Goal: Task Accomplishment & Management: Use online tool/utility

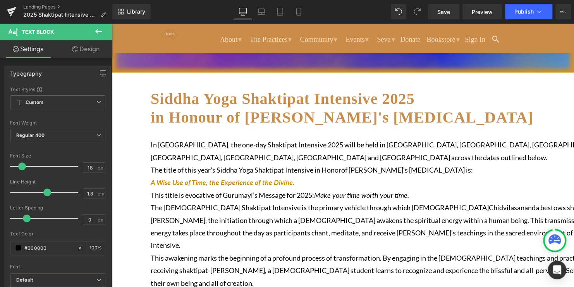
scroll to position [155, 0]
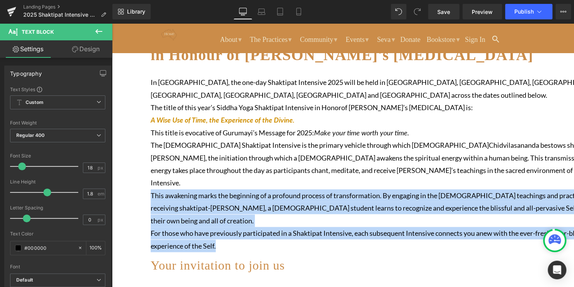
drag, startPoint x: 347, startPoint y: 239, endPoint x: 156, endPoint y: 196, distance: 195.9
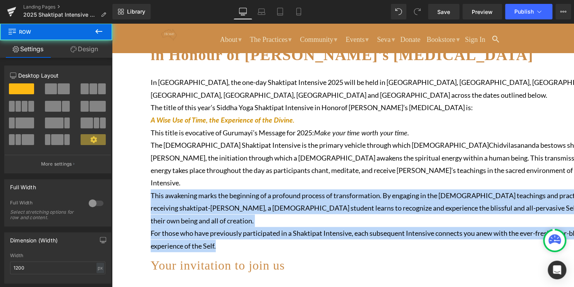
click at [310, 202] on p "This awakening marks the beginning of a profound process of transformation. By …" at bounding box center [382, 208] width 462 height 38
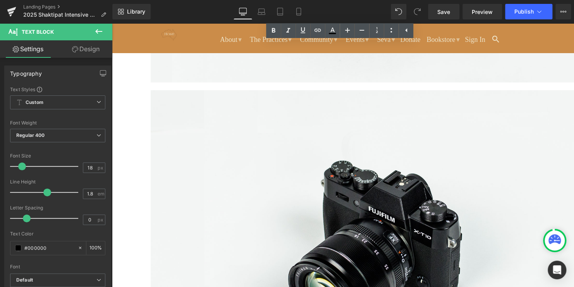
scroll to position [697, 0]
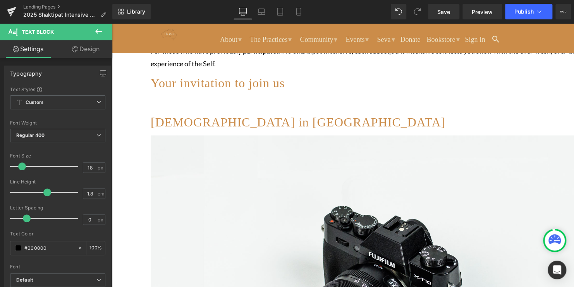
scroll to position [310, 0]
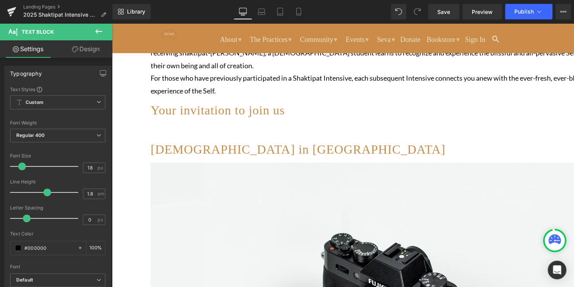
click at [435, 151] on h1 "[DEMOGRAPHIC_DATA] in [GEOGRAPHIC_DATA]" at bounding box center [382, 149] width 462 height 19
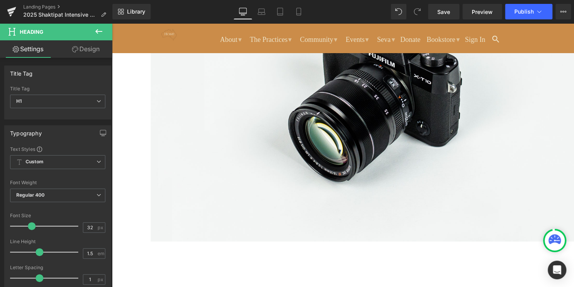
scroll to position [852, 0]
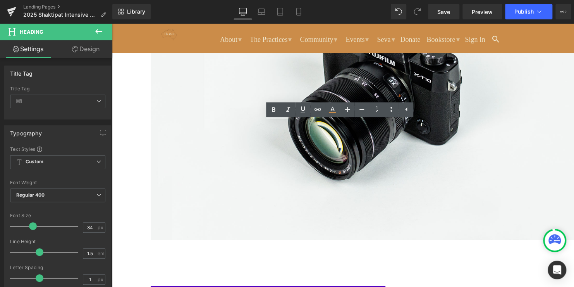
drag, startPoint x: 488, startPoint y: 132, endPoint x: 296, endPoint y: 133, distance: 192.1
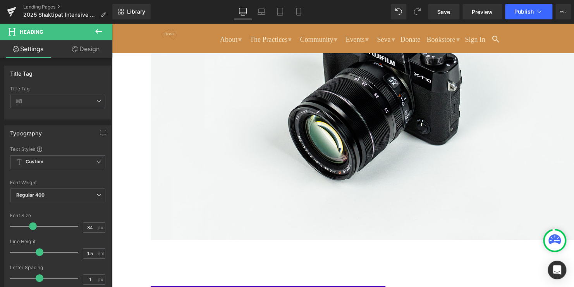
click at [541, 132] on div "Siddha Yoga Shaktipat Intensive 2025 in Honour of Baba Muktananda's Mahasamadhi…" at bounding box center [382, 190] width 540 height 1720
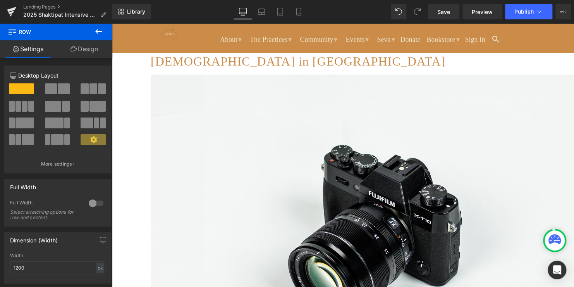
scroll to position [387, 0]
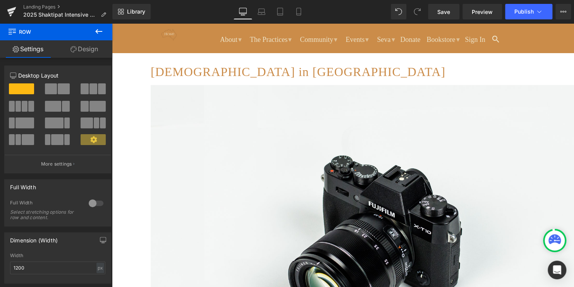
click at [112, 23] on link at bounding box center [112, 23] width 0 height 0
click at [112, 23] on icon at bounding box center [112, 23] width 0 height 0
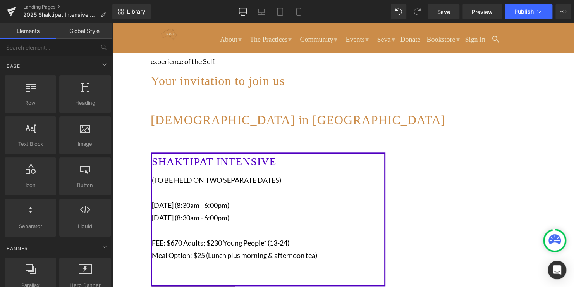
scroll to position [349, 0]
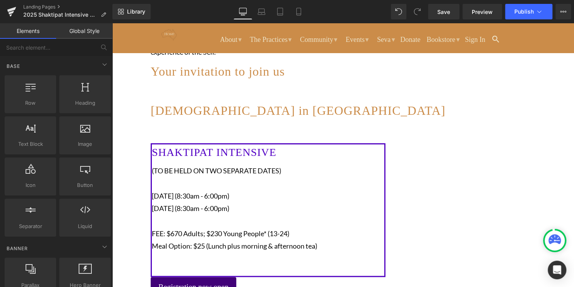
click at [112, 23] on icon at bounding box center [112, 23] width 0 height 0
click at [112, 23] on link at bounding box center [112, 23] width 0 height 0
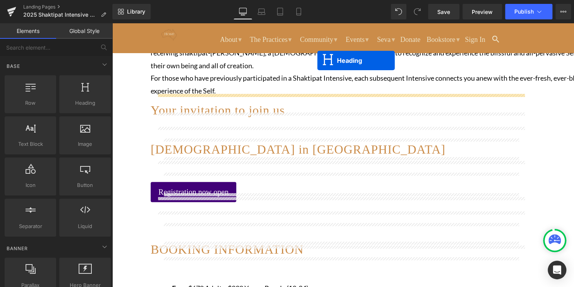
scroll to position [279, 0]
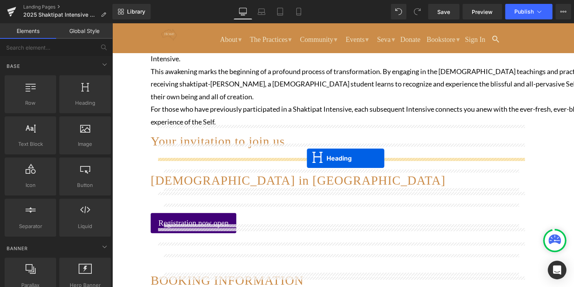
drag, startPoint x: 322, startPoint y: 234, endPoint x: 306, endPoint y: 157, distance: 78.2
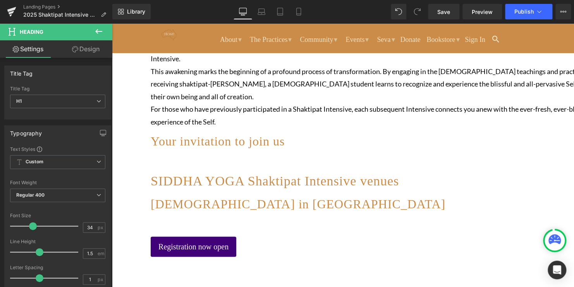
click at [399, 174] on span "SIDDHA YOGA Shaktipat Intensive venues" at bounding box center [275, 181] width 248 height 14
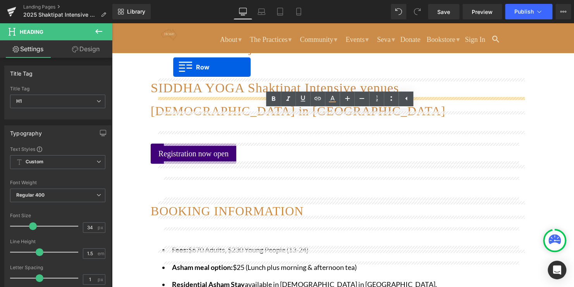
scroll to position [325, 0]
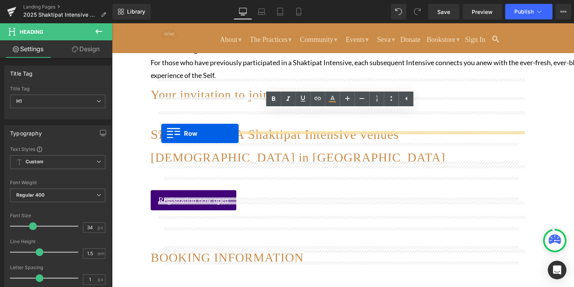
drag, startPoint x: 162, startPoint y: 164, endPoint x: 161, endPoint y: 133, distance: 31.0
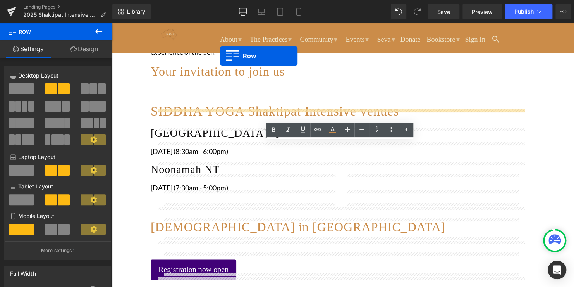
scroll to position [294, 0]
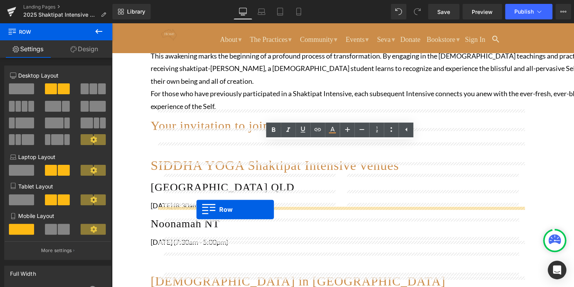
drag, startPoint x: 162, startPoint y: 125, endPoint x: 196, endPoint y: 209, distance: 90.7
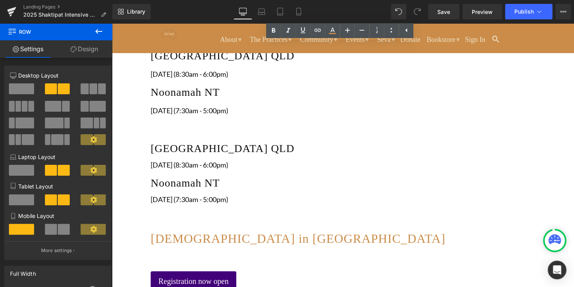
scroll to position [411, 0]
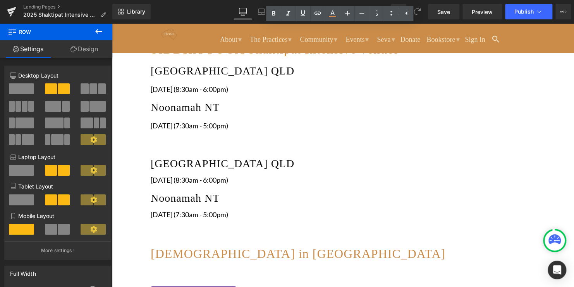
click at [286, 244] on h1 "[DEMOGRAPHIC_DATA] in [GEOGRAPHIC_DATA]" at bounding box center [382, 253] width 462 height 19
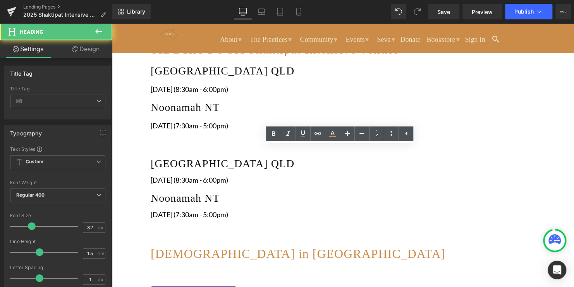
click at [180, 244] on h1 "[DEMOGRAPHIC_DATA] in [GEOGRAPHIC_DATA]" at bounding box center [382, 253] width 462 height 19
click at [277, 244] on h1 "[DEMOGRAPHIC_DATA] in [GEOGRAPHIC_DATA]" at bounding box center [382, 253] width 462 height 19
click at [432, 244] on h1 "[DEMOGRAPHIC_DATA] in [GEOGRAPHIC_DATA]" at bounding box center [382, 253] width 462 height 19
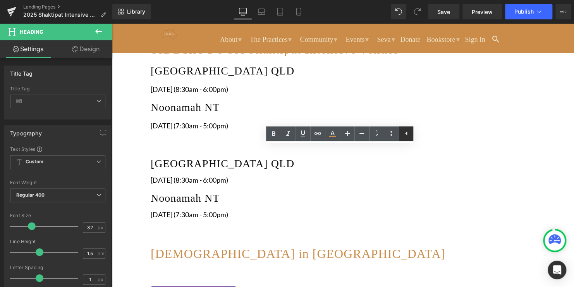
click at [406, 136] on icon at bounding box center [406, 133] width 9 height 9
click at [202, 244] on h1 "[DEMOGRAPHIC_DATA] in [GEOGRAPHIC_DATA]" at bounding box center [382, 253] width 462 height 19
click at [160, 244] on div "SIDDHA YOGA ASHRAM in MELBOURNE Heading" at bounding box center [382, 255] width 462 height 22
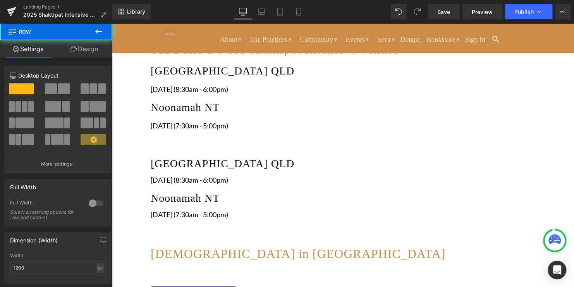
click at [222, 244] on h1 "[DEMOGRAPHIC_DATA] in [GEOGRAPHIC_DATA]" at bounding box center [382, 253] width 462 height 19
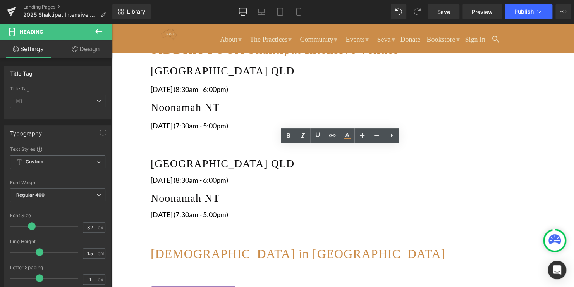
click at [148, 152] on div "Siddha Yoga Shaktipat Intensive 2025 in Honour of Baba Muktananda's Mahasamadhi…" at bounding box center [382, 247] width 540 height 952
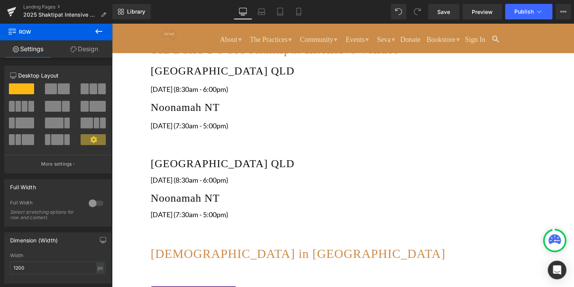
click at [112, 23] on icon at bounding box center [112, 23] width 0 height 0
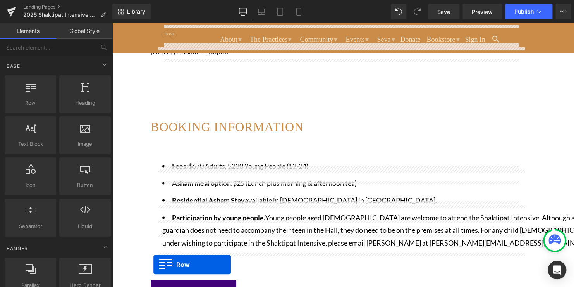
scroll to position [659, 0]
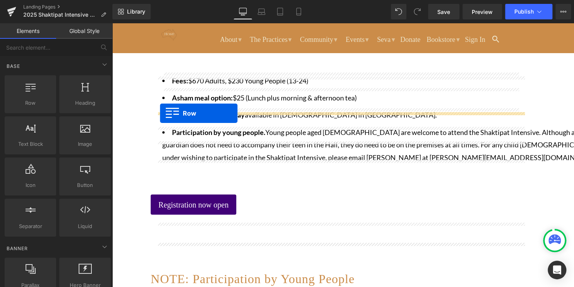
drag, startPoint x: 160, startPoint y: 139, endPoint x: 160, endPoint y: 113, distance: 26.3
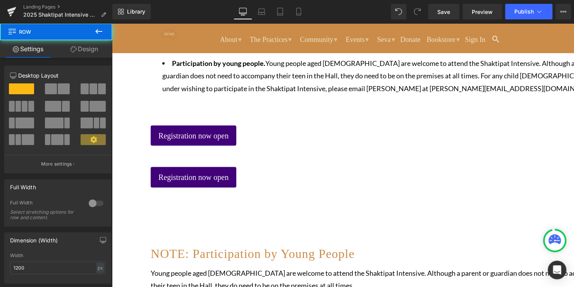
scroll to position [717, 0]
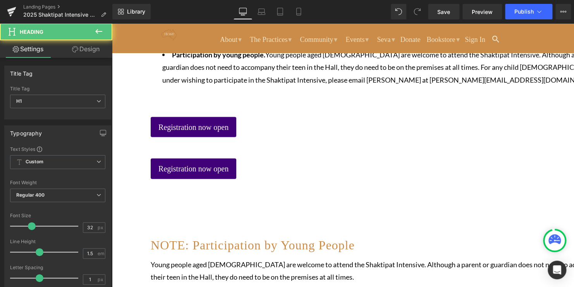
click at [406, 235] on h1 "NOTE: Participation by Young People" at bounding box center [382, 244] width 462 height 19
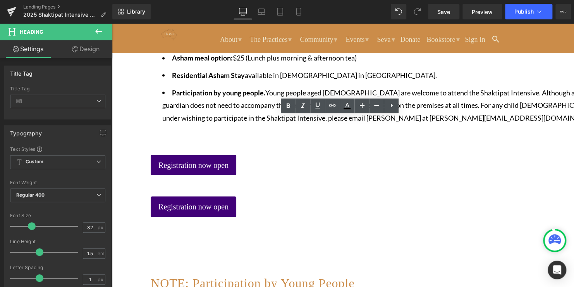
scroll to position [678, 0]
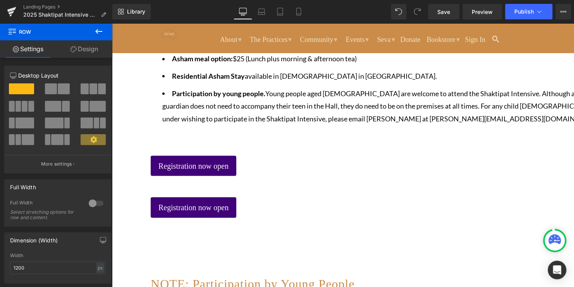
click at [112, 23] on icon at bounding box center [112, 23] width 0 height 0
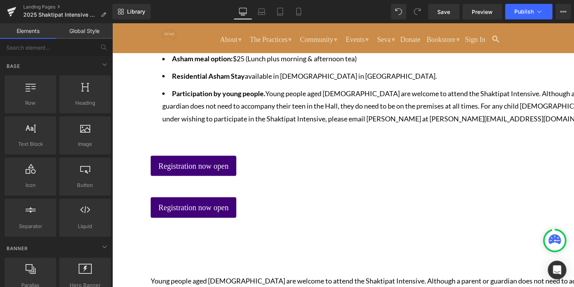
click at [112, 23] on icon at bounding box center [112, 23] width 0 height 0
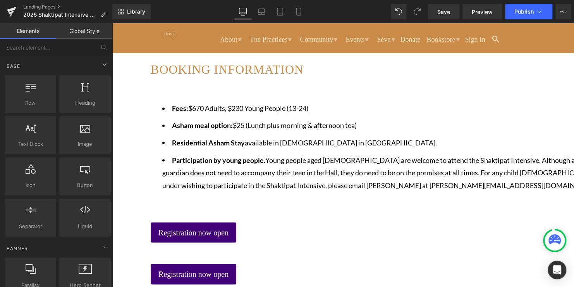
scroll to position [639, 0]
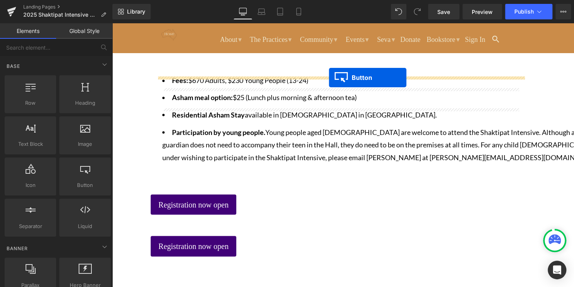
drag, startPoint x: 326, startPoint y: 186, endPoint x: 329, endPoint y: 77, distance: 108.5
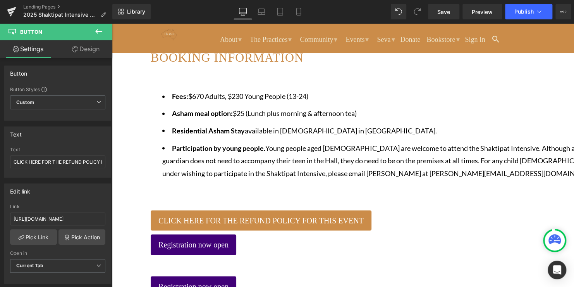
scroll to position [717, 0]
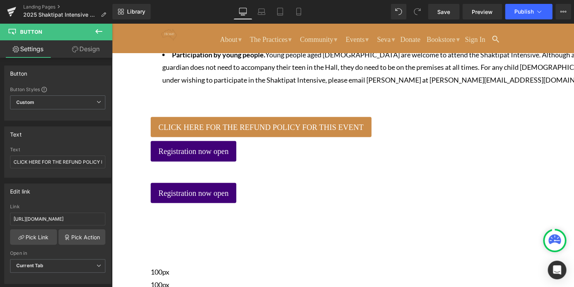
click at [112, 23] on icon at bounding box center [112, 23] width 0 height 0
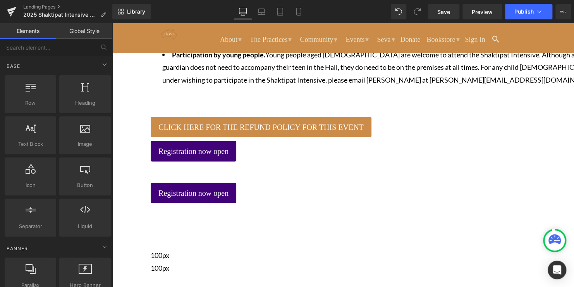
click at [112, 23] on icon at bounding box center [112, 23] width 0 height 0
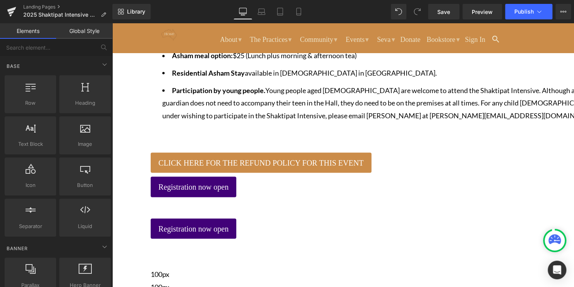
scroll to position [678, 0]
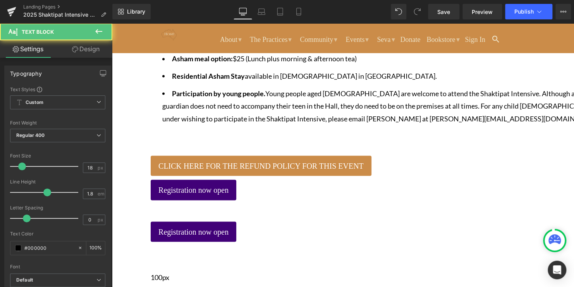
drag, startPoint x: 183, startPoint y: 210, endPoint x: 447, endPoint y: 217, distance: 263.5
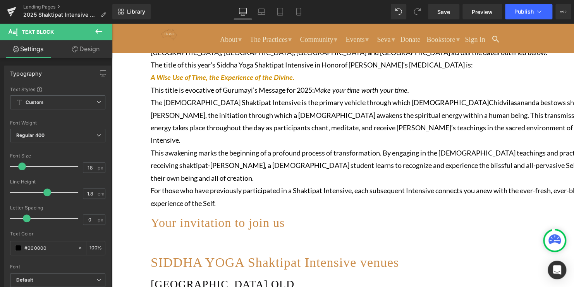
scroll to position [213, 0]
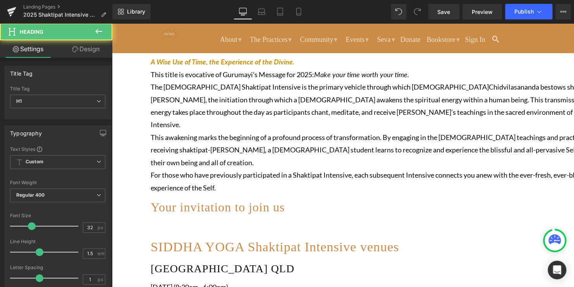
drag, startPoint x: 441, startPoint y: 207, endPoint x: 428, endPoint y: 208, distance: 12.5
click at [429, 208] on div "Your invitation to join us Heading" at bounding box center [382, 209] width 462 height 22
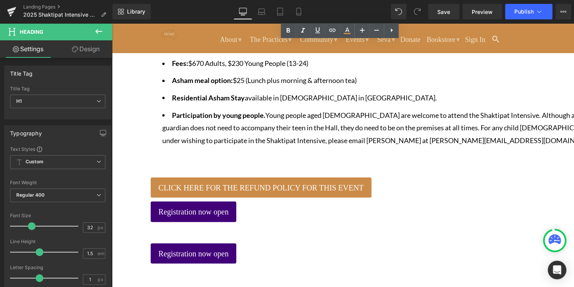
scroll to position [678, 0]
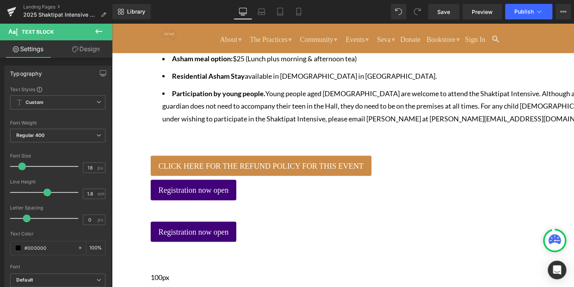
drag, startPoint x: 542, startPoint y: 213, endPoint x: 138, endPoint y: 205, distance: 403.7
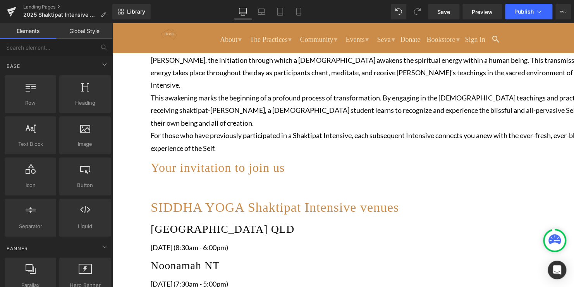
scroll to position [252, 0]
click at [401, 179] on div at bounding box center [382, 180] width 462 height 2
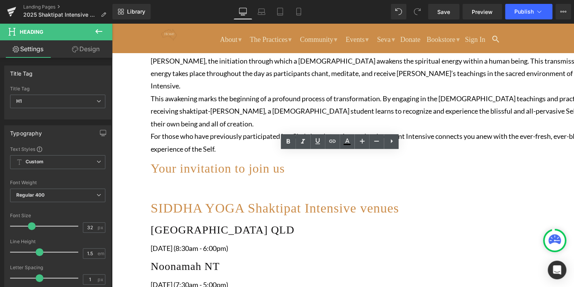
click at [471, 124] on p "This awakening marks the beginning of a profound process of transformation. By …" at bounding box center [382, 111] width 462 height 38
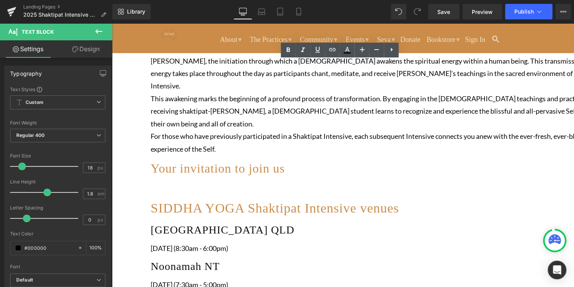
click at [112, 23] on icon at bounding box center [112, 23] width 0 height 0
click at [112, 23] on link at bounding box center [112, 23] width 0 height 0
click at [112, 23] on icon at bounding box center [112, 23] width 0 height 0
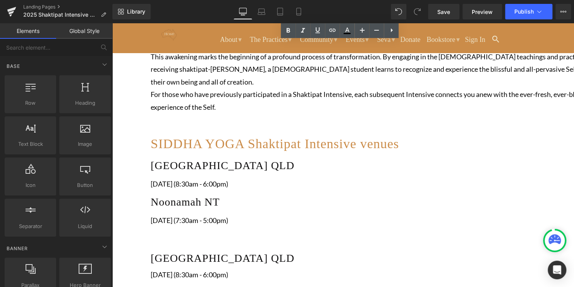
scroll to position [291, 0]
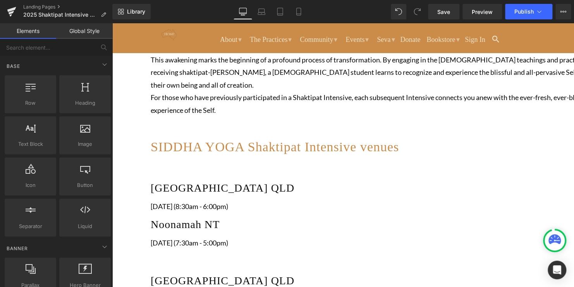
click at [112, 23] on icon at bounding box center [112, 23] width 0 height 0
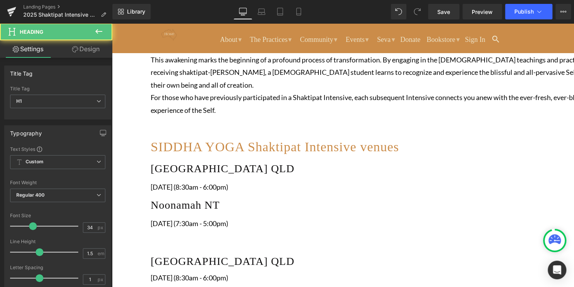
click at [112, 23] on link at bounding box center [112, 23] width 0 height 0
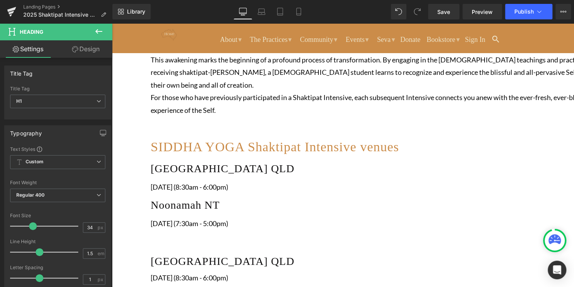
click at [112, 23] on icon at bounding box center [112, 23] width 0 height 0
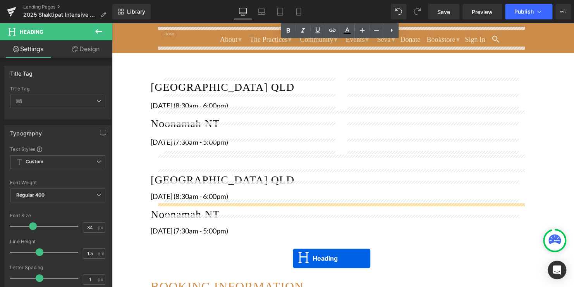
scroll to position [414, 0]
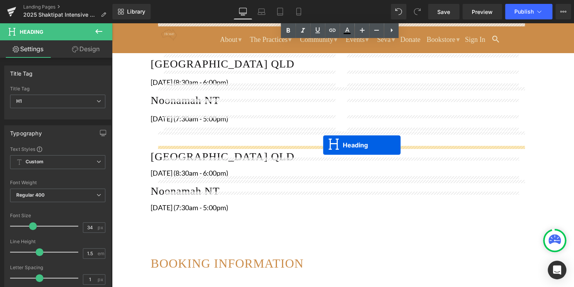
drag, startPoint x: 322, startPoint y: 157, endPoint x: 323, endPoint y: 144, distance: 12.0
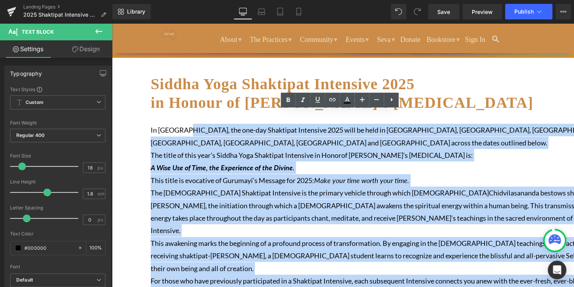
scroll to position [0, 0]
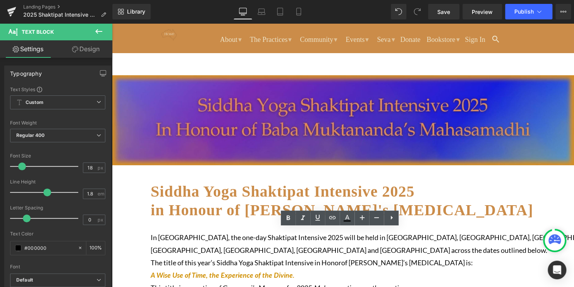
drag, startPoint x: 314, startPoint y: 177, endPoint x: 155, endPoint y: 234, distance: 169.2
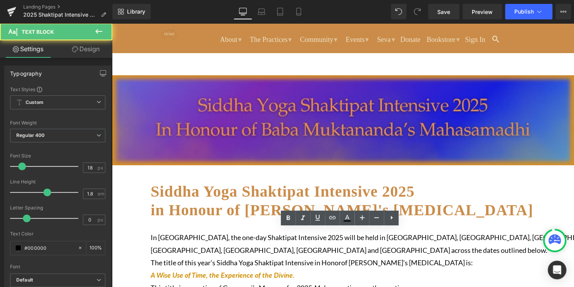
drag, startPoint x: 155, startPoint y: 236, endPoint x: 309, endPoint y: 265, distance: 157.0
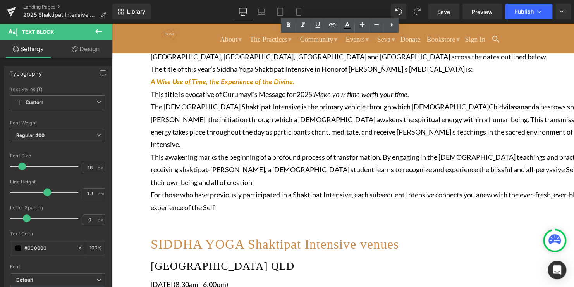
scroll to position [194, 0]
click at [326, 195] on p "For those who have previously participated in a Shaktipat Intensive, each subse…" at bounding box center [382, 200] width 462 height 25
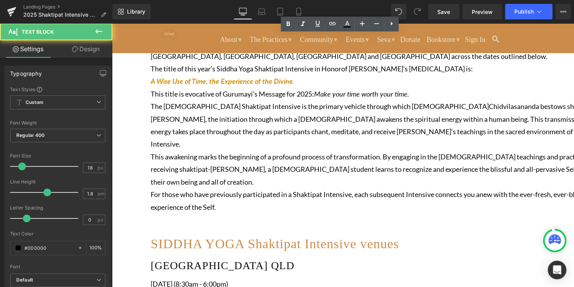
click at [308, 207] on p "For those who have previously participated in a Shaktipat Intensive, each subse…" at bounding box center [382, 200] width 462 height 25
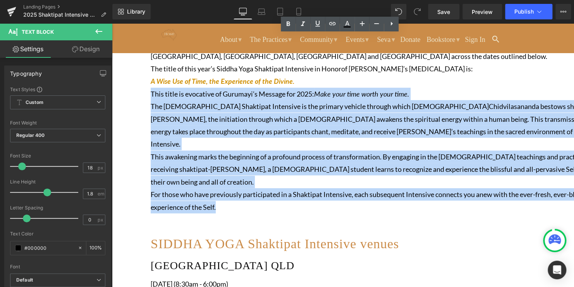
drag, startPoint x: 313, startPoint y: 205, endPoint x: 158, endPoint y: 91, distance: 192.2
click at [158, 91] on div "In Australia, the one-day Shaktipat Intensive 2025 will be held in Melbourne, S…" at bounding box center [382, 125] width 462 height 176
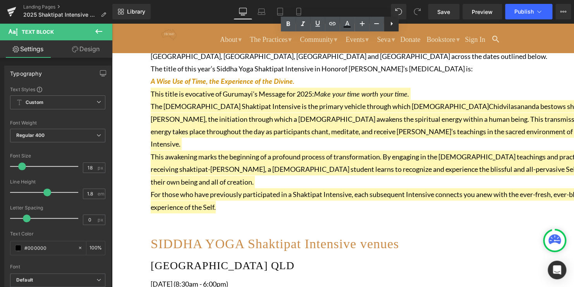
click at [392, 23] on icon at bounding box center [392, 24] width 2 height 4
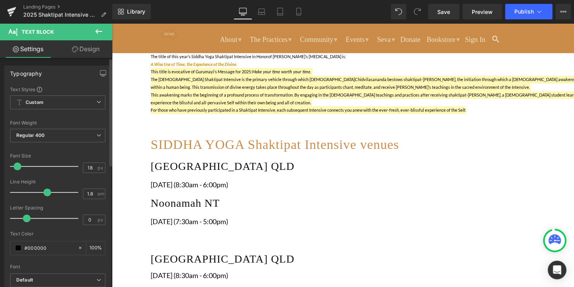
drag, startPoint x: 20, startPoint y: 167, endPoint x: 15, endPoint y: 166, distance: 4.7
click at [15, 166] on span at bounding box center [18, 166] width 8 height 8
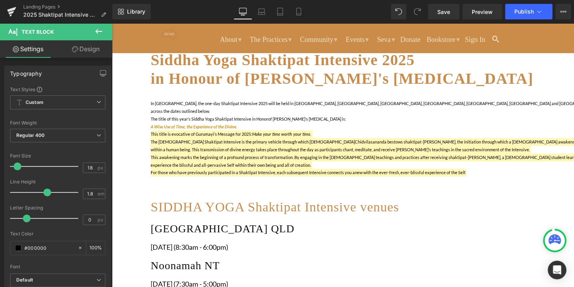
scroll to position [77, 0]
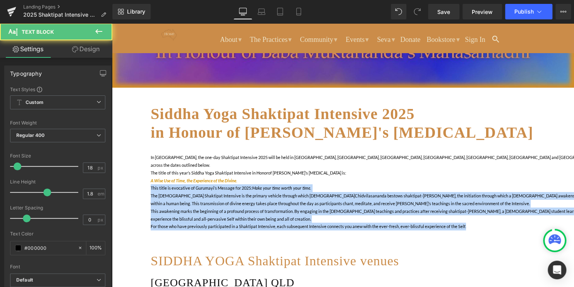
click at [226, 215] on p "This awakening marks the beginning of a profound process of transformation. By …" at bounding box center [382, 214] width 462 height 15
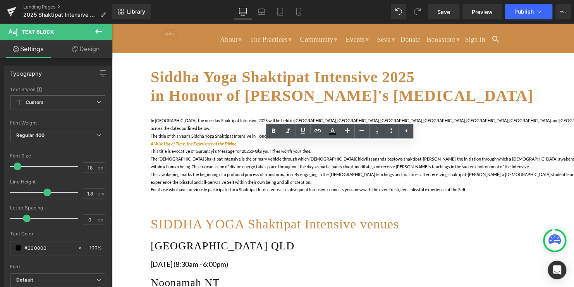
scroll to position [116, 0]
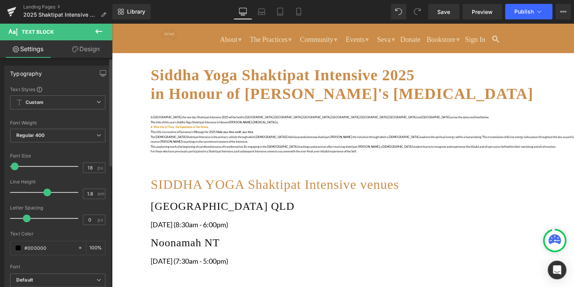
click at [14, 167] on span at bounding box center [15, 166] width 8 height 8
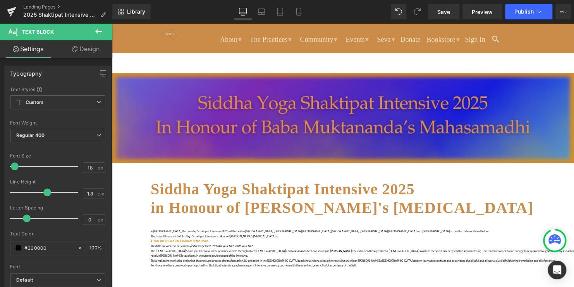
scroll to position [0, 0]
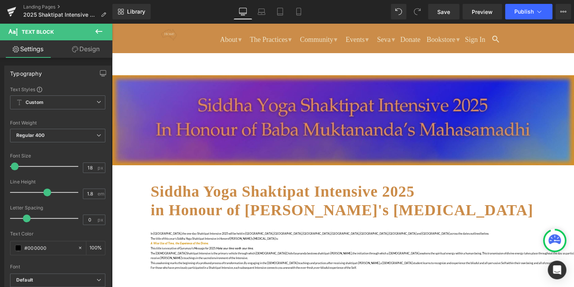
click at [371, 200] on strong "Siddha Yoga Shaktipat Intensive 2025 in Honour of Baba Muktananda's Mahasamadhi" at bounding box center [342, 200] width 382 height 36
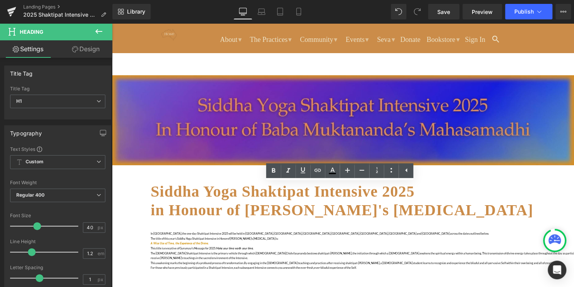
click at [221, 194] on strong "Siddha Yoga Shaktipat Intensive 2025 in Honour of Baba Muktananda's Mahasamadhi" at bounding box center [342, 200] width 382 height 36
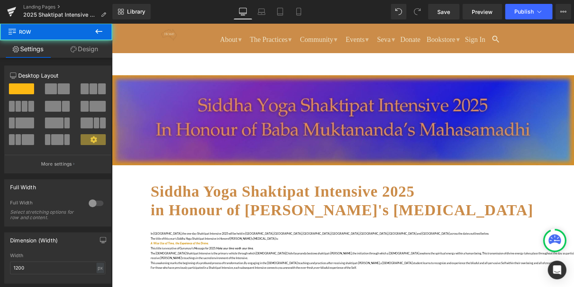
click at [244, 196] on strong "Siddha Yoga Shaktipat Intensive 2025 in Honour of Baba Muktananda's Mahasamadhi" at bounding box center [342, 200] width 382 height 36
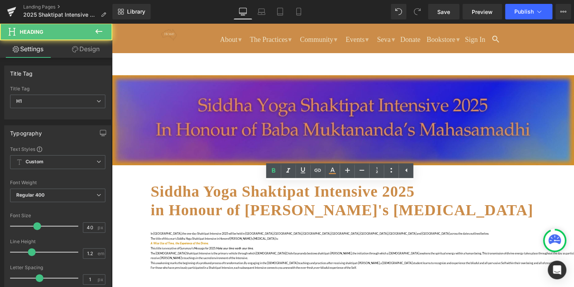
click at [288, 197] on strong "Siddha Yoga Shaktipat Intensive 2025 in Honour of Baba Muktananda's Mahasamadhi" at bounding box center [342, 200] width 382 height 36
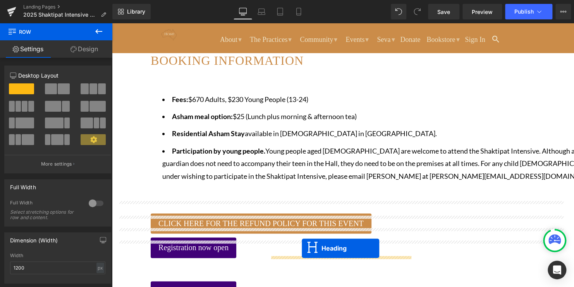
scroll to position [488, 0]
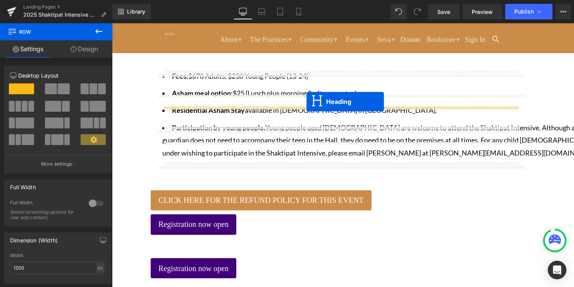
drag, startPoint x: 320, startPoint y: 201, endPoint x: 306, endPoint y: 101, distance: 100.5
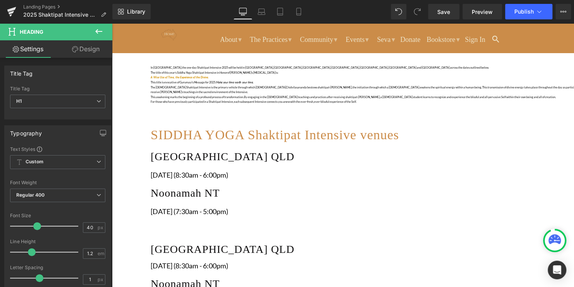
scroll to position [116, 0]
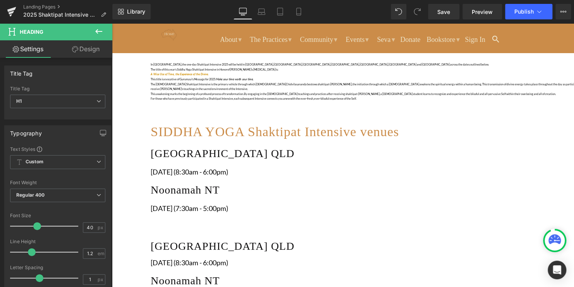
click at [482, 122] on h1 "SIDDHA YOGA Shaktipat Intensive venues" at bounding box center [382, 132] width 462 height 20
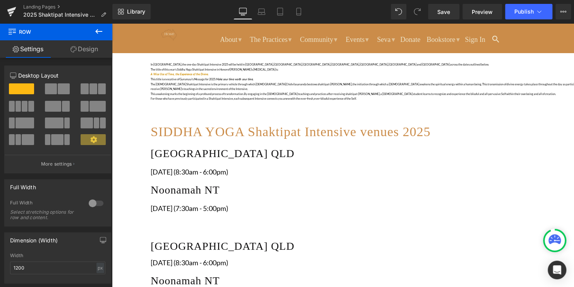
click at [422, 124] on span "SIDDHA YOGA Shaktipat Intensive venues 2025" at bounding box center [291, 131] width 280 height 14
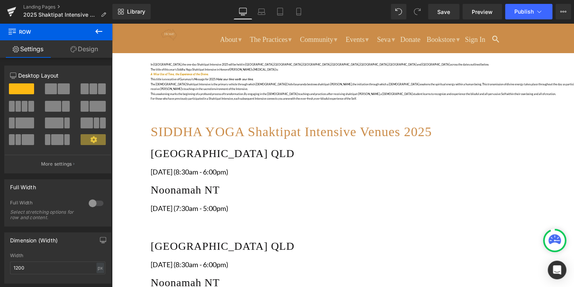
click at [75, 48] on icon at bounding box center [74, 49] width 6 height 6
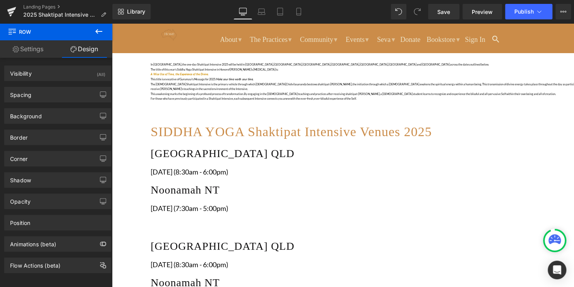
click at [36, 46] on link "Settings" at bounding box center [28, 48] width 56 height 17
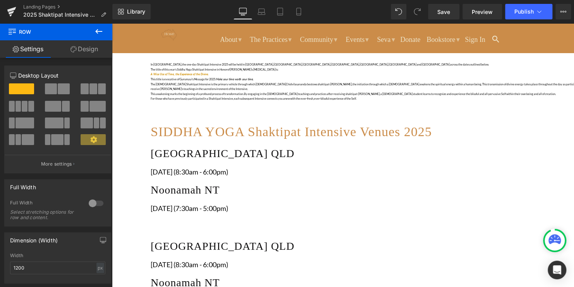
click at [100, 31] on icon at bounding box center [98, 31] width 7 height 5
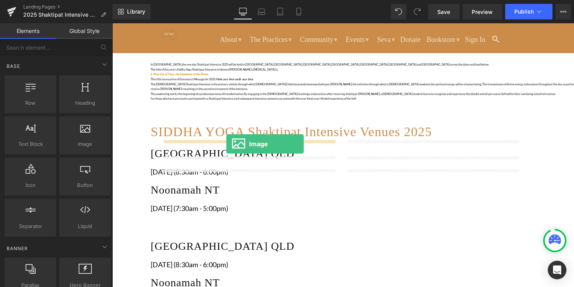
drag, startPoint x: 186, startPoint y: 170, endPoint x: 226, endPoint y: 144, distance: 48.3
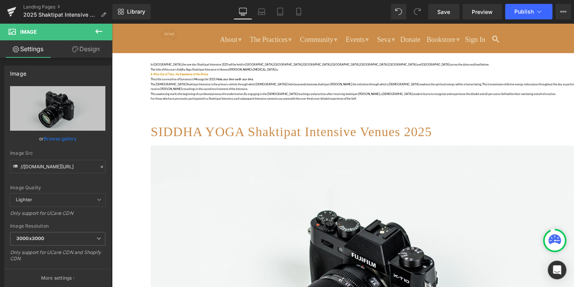
click at [112, 23] on link at bounding box center [112, 23] width 0 height 0
click at [112, 23] on icon at bounding box center [112, 23] width 0 height 0
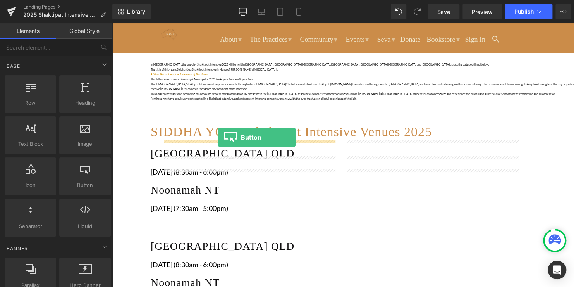
drag, startPoint x: 191, startPoint y: 203, endPoint x: 218, endPoint y: 137, distance: 71.1
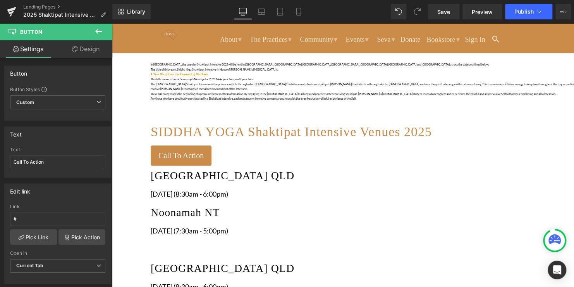
click at [112, 23] on icon at bounding box center [112, 23] width 0 height 0
click at [212, 158] on link "Call To Action" at bounding box center [181, 155] width 61 height 20
click at [112, 23] on icon at bounding box center [112, 23] width 0 height 0
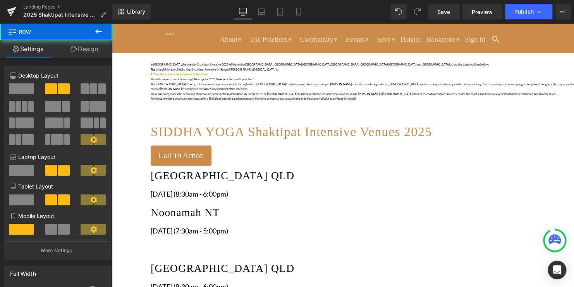
click at [338, 150] on div "Call To Action Button Townsville QLD Heading Sunday 27 October (8:30am - 6:00pm…" at bounding box center [364, 174] width 426 height 59
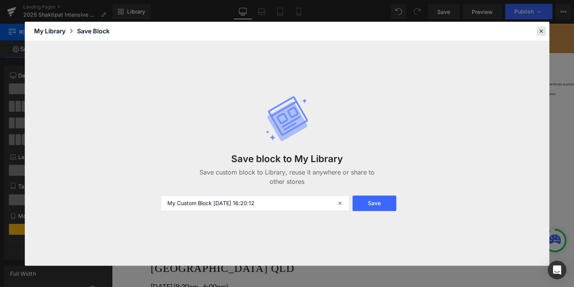
click at [538, 29] on icon at bounding box center [541, 31] width 7 height 7
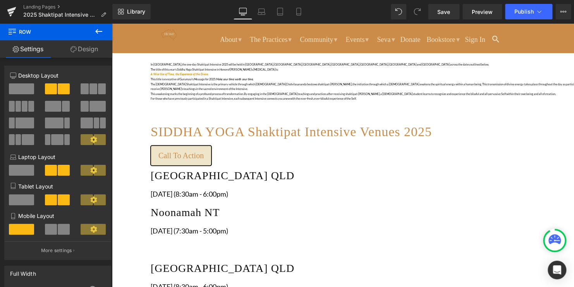
click at [212, 155] on link "Call To Action" at bounding box center [181, 155] width 61 height 20
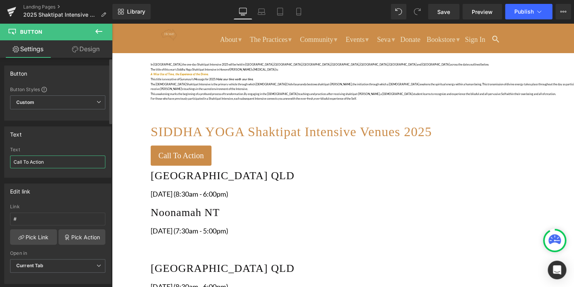
drag, startPoint x: 50, startPoint y: 161, endPoint x: 11, endPoint y: 162, distance: 39.1
click at [11, 162] on input "Call To Action" at bounding box center [57, 161] width 95 height 13
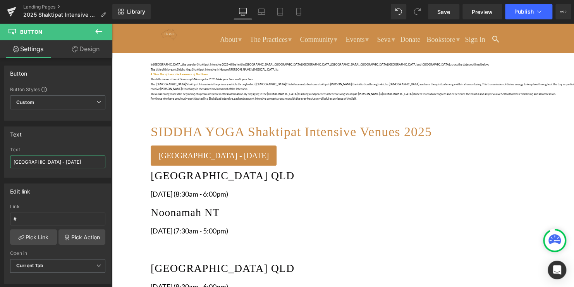
type input "Melbourne - 12 October"
click at [112, 23] on icon at bounding box center [112, 23] width 0 height 0
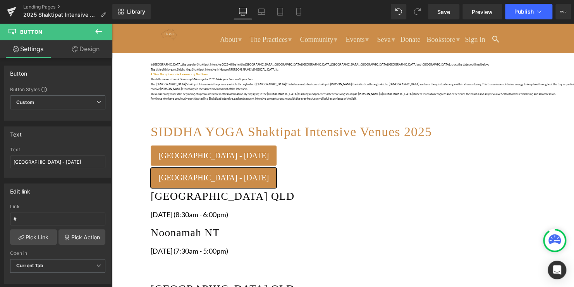
drag, startPoint x: 280, startPoint y: 176, endPoint x: 425, endPoint y: 149, distance: 146.7
click at [425, 149] on div "Melbourne - 12 October Button Melbourne - 12 October Button Townsville QLD Head…" at bounding box center [364, 212] width 426 height 135
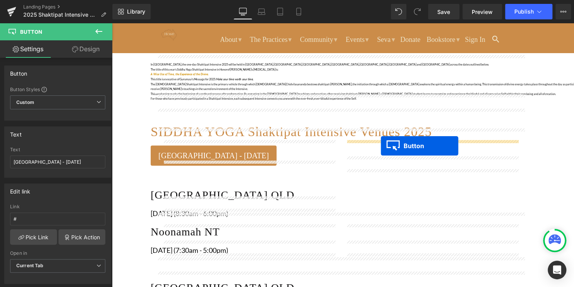
drag, startPoint x: 237, startPoint y: 172, endPoint x: 381, endPoint y: 146, distance: 145.7
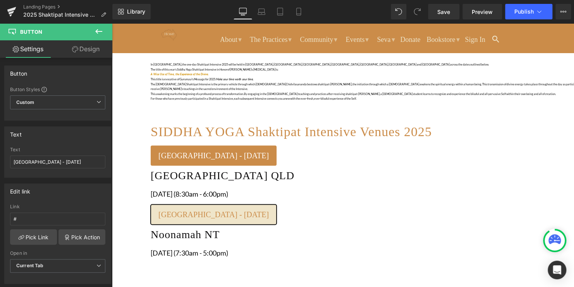
click at [269, 208] on span "Melbourne - 12 October" at bounding box center [213, 214] width 110 height 12
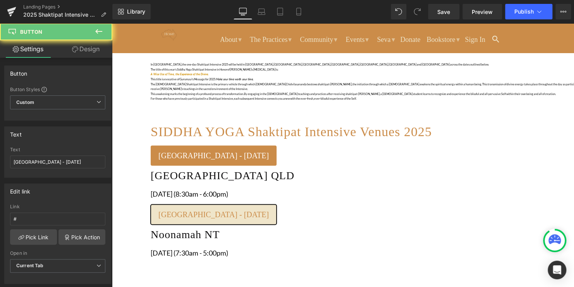
click at [269, 208] on span "Melbourne - 12 October" at bounding box center [213, 214] width 110 height 12
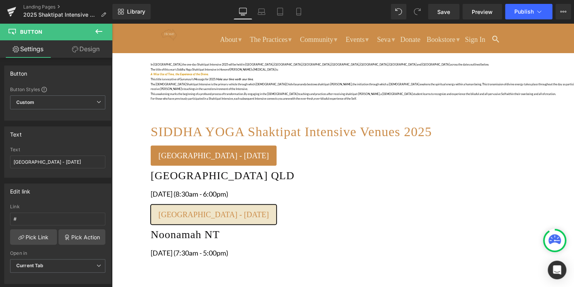
click at [269, 208] on span "Melbourne - 12 October" at bounding box center [213, 214] width 110 height 12
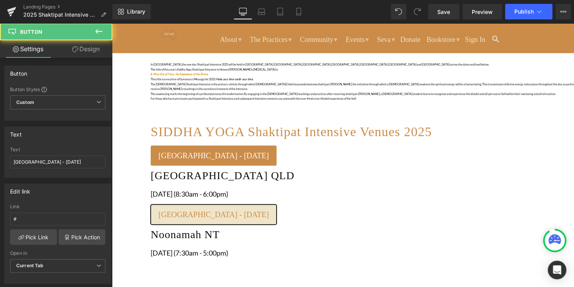
click at [269, 208] on span "Melbourne - 12 October" at bounding box center [213, 214] width 110 height 12
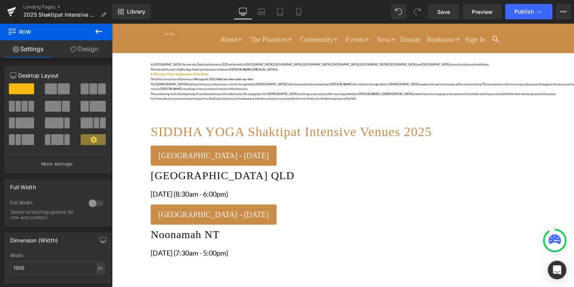
click at [112, 23] on icon at bounding box center [112, 23] width 0 height 0
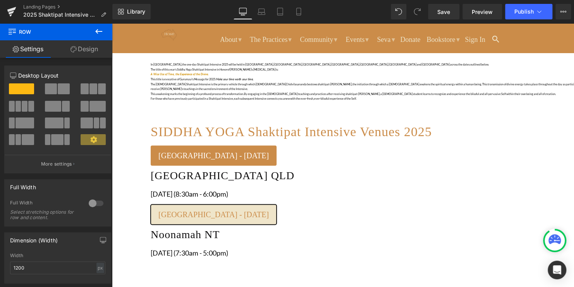
click at [269, 208] on span "Melbourne - 12 October" at bounding box center [213, 214] width 110 height 12
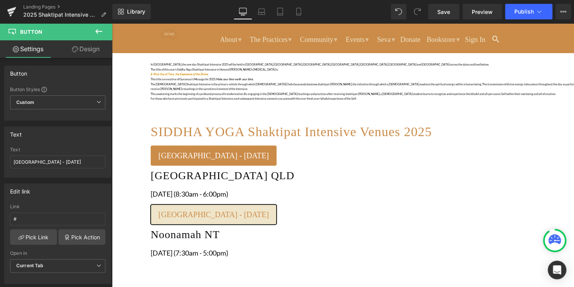
click at [269, 208] on span "Melbourne - 12 October" at bounding box center [213, 214] width 110 height 12
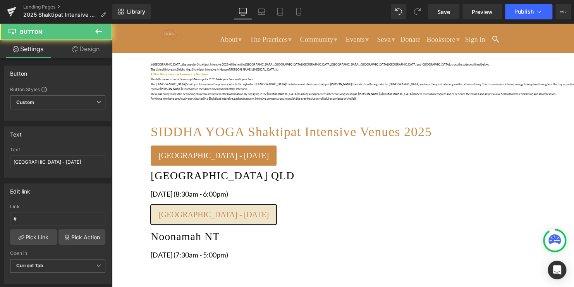
click at [269, 208] on span "Melbourne - 12 October" at bounding box center [213, 214] width 110 height 12
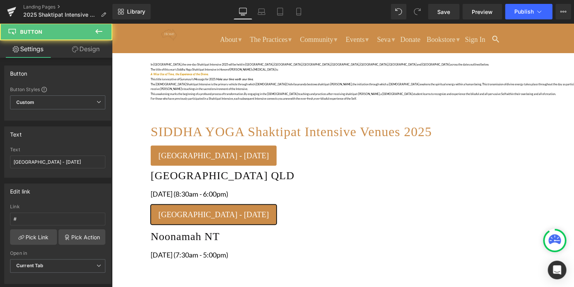
click at [468, 224] on div at bounding box center [364, 225] width 426 height 2
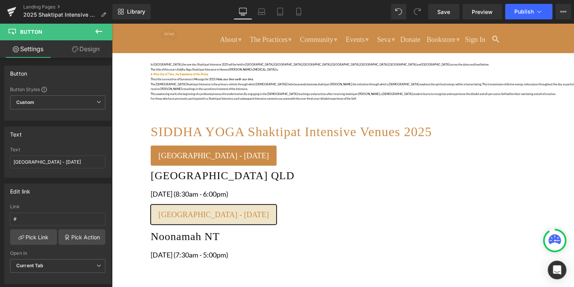
click at [269, 208] on span "Melbourne - 12 October" at bounding box center [213, 214] width 110 height 12
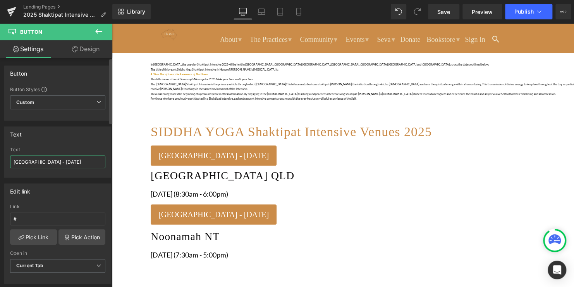
drag, startPoint x: 78, startPoint y: 160, endPoint x: 42, endPoint y: 161, distance: 36.1
click at [42, 161] on input "Melbourne - 12 October" at bounding box center [57, 161] width 95 height 13
type input "Melbourne - 8 November"
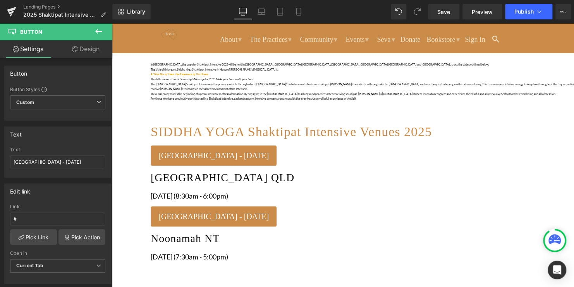
click at [112, 23] on icon at bounding box center [112, 23] width 0 height 0
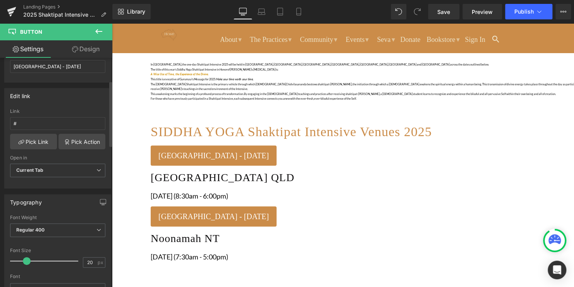
scroll to position [36, 0]
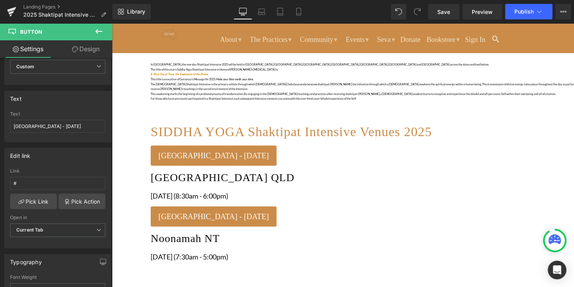
click at [74, 46] on icon at bounding box center [75, 49] width 6 height 6
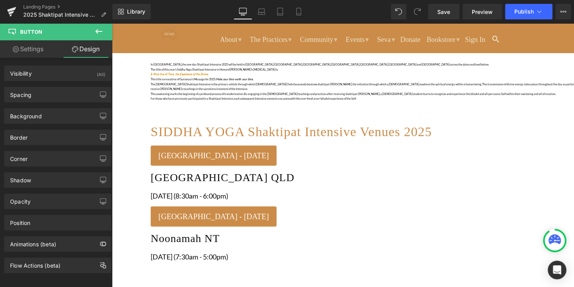
click at [100, 33] on icon at bounding box center [98, 31] width 9 height 9
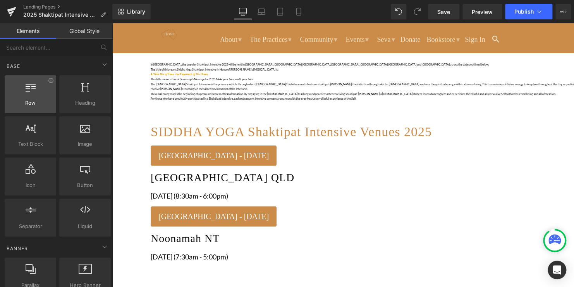
click at [40, 95] on div at bounding box center [30, 89] width 47 height 17
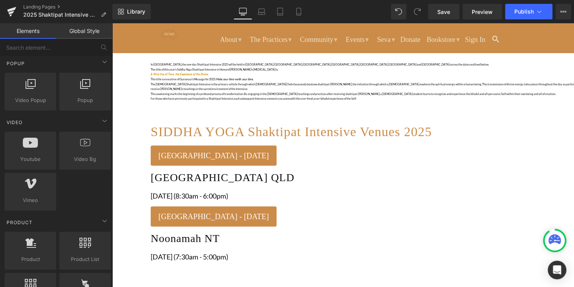
scroll to position [542, 0]
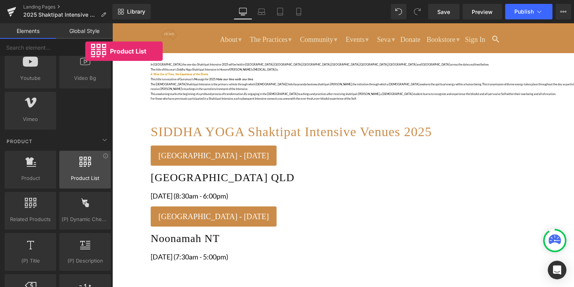
click at [85, 167] on div at bounding box center [85, 165] width 47 height 17
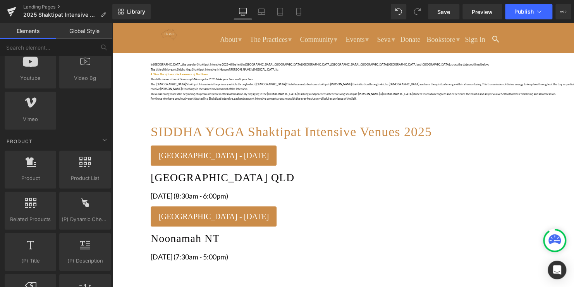
click at [112, 23] on span "Row" at bounding box center [112, 23] width 0 height 0
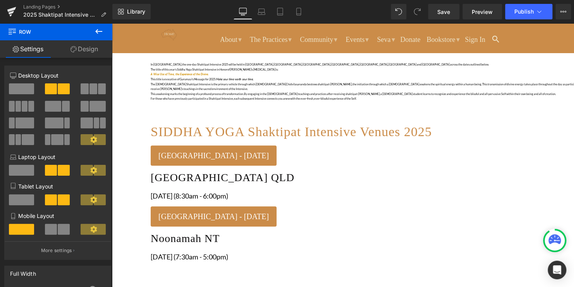
click at [90, 88] on span at bounding box center [93, 88] width 8 height 11
click at [28, 104] on span at bounding box center [31, 106] width 6 height 11
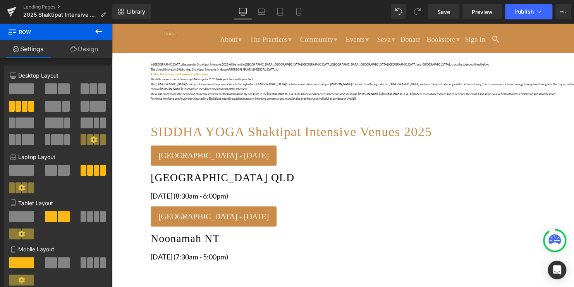
click at [151, 267] on span at bounding box center [151, 267] width 0 height 0
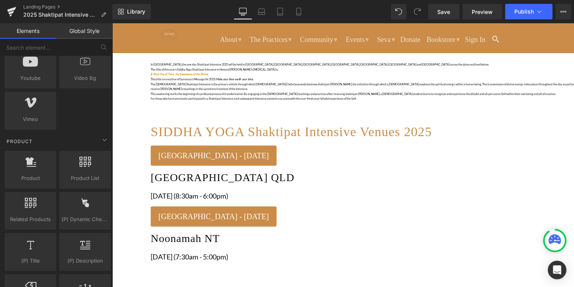
click at [112, 23] on icon at bounding box center [112, 23] width 0 height 0
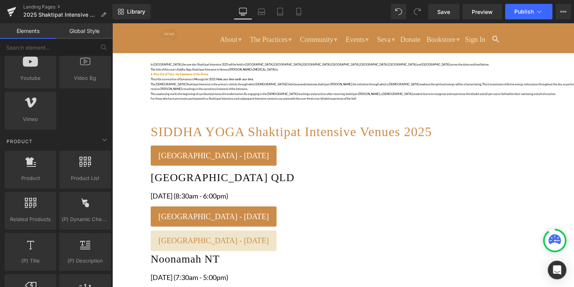
click at [112, 23] on link at bounding box center [112, 23] width 0 height 0
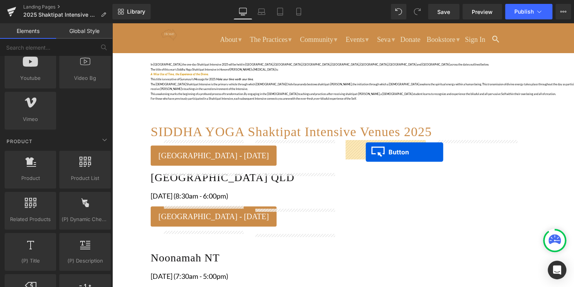
drag, startPoint x: 271, startPoint y: 190, endPoint x: 366, endPoint y: 152, distance: 102.4
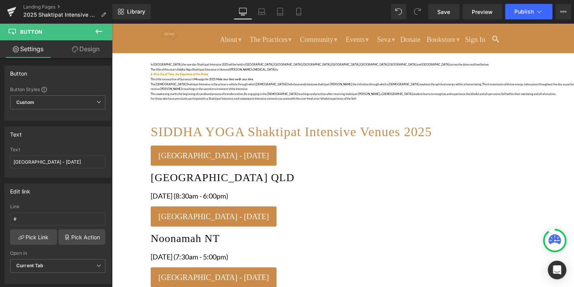
click at [112, 23] on icon at bounding box center [112, 23] width 0 height 0
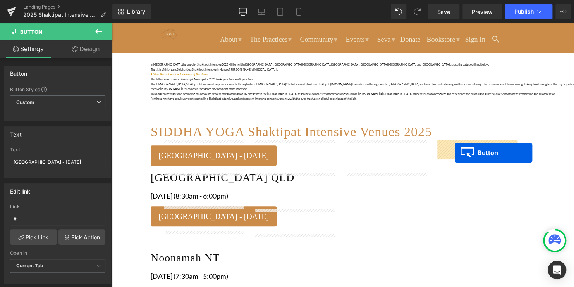
drag, startPoint x: 282, startPoint y: 188, endPoint x: 455, endPoint y: 153, distance: 176.7
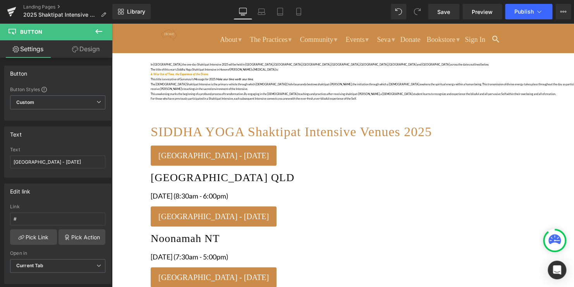
click at [112, 23] on icon at bounding box center [112, 23] width 0 height 0
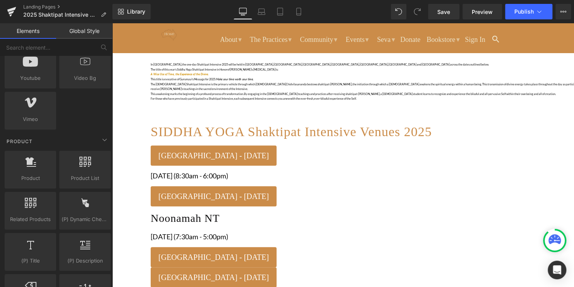
click at [112, 23] on icon at bounding box center [112, 23] width 0 height 0
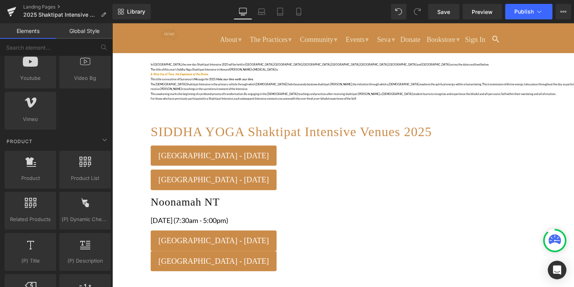
click at [112, 23] on span "Heading" at bounding box center [112, 23] width 0 height 0
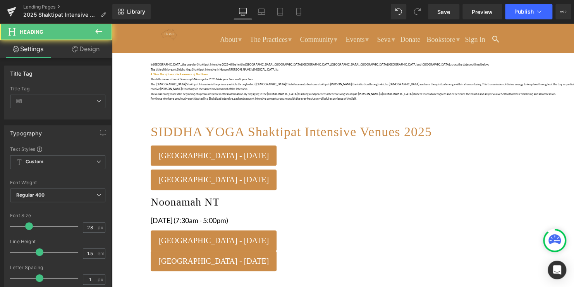
click at [112, 23] on link at bounding box center [112, 23] width 0 height 0
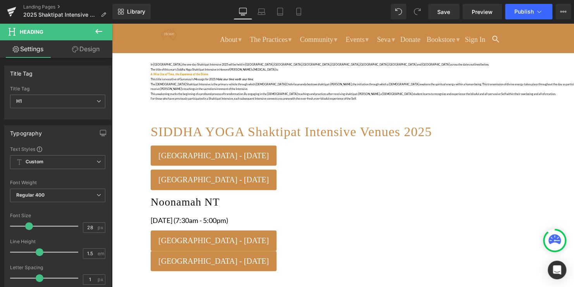
click at [112, 23] on icon at bounding box center [112, 23] width 0 height 0
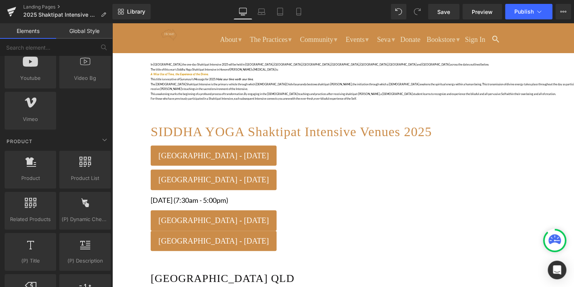
click at [112, 23] on icon at bounding box center [112, 23] width 0 height 0
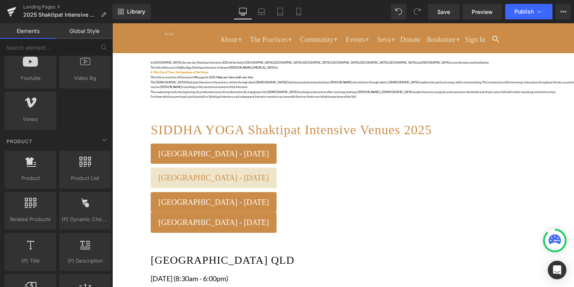
scroll to position [116, 0]
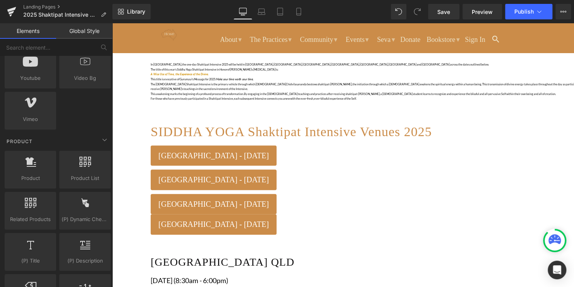
click at [112, 23] on icon at bounding box center [112, 23] width 0 height 0
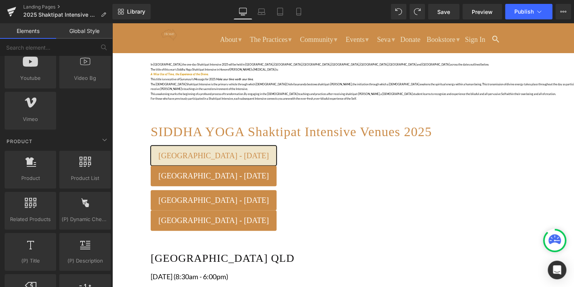
click at [196, 162] on span "Melbourne - 12 October" at bounding box center [213, 155] width 110 height 12
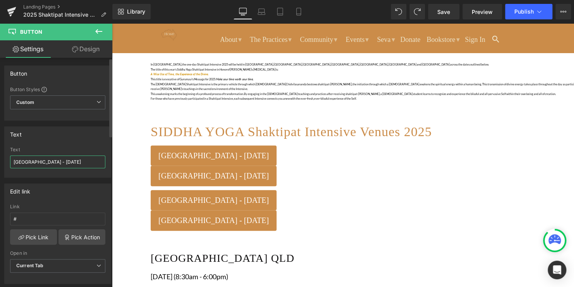
click at [42, 162] on input "Melbourne - 12 October" at bounding box center [57, 161] width 95 height 13
click at [36, 163] on input "Melbourne 12 October" at bounding box center [57, 161] width 95 height 13
type input "Melbourne 12 October"
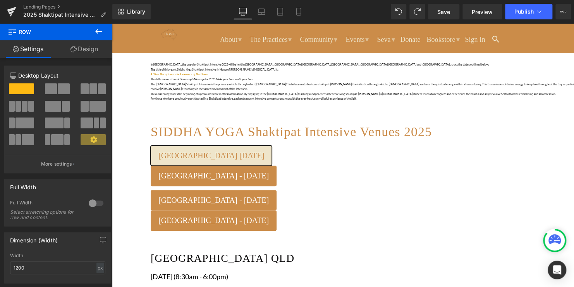
click at [226, 162] on span "Melbourne 12 October" at bounding box center [211, 155] width 106 height 12
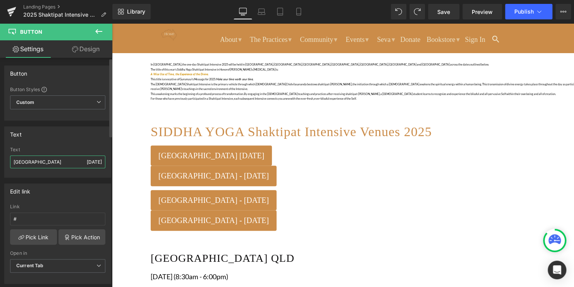
click at [62, 163] on input "Melbourne 12 October" at bounding box center [57, 161] width 95 height 13
type input "Melbourne 12 October"
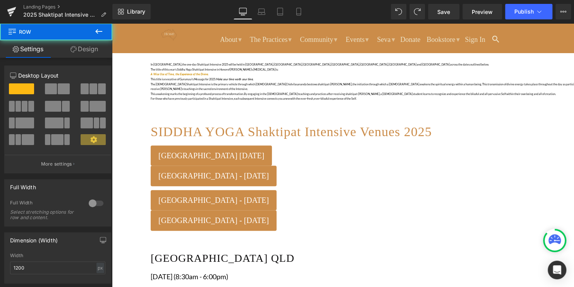
click at [112, 23] on icon at bounding box center [112, 23] width 0 height 0
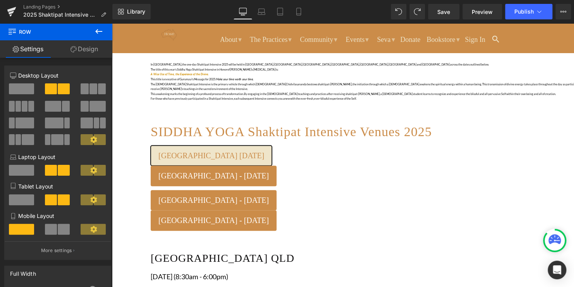
click at [208, 162] on span "Melbourne 12 October" at bounding box center [211, 155] width 106 height 12
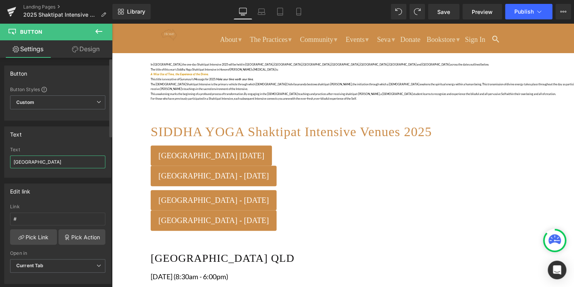
click at [49, 162] on input "Melbourne 12 October" at bounding box center [57, 161] width 95 height 13
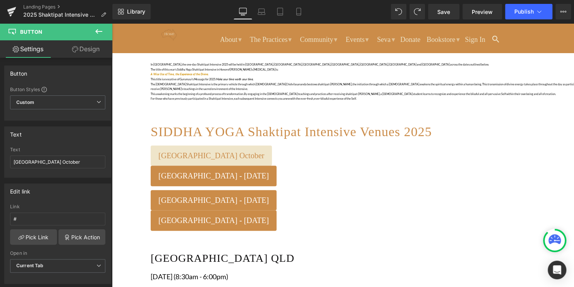
click at [223, 158] on span "Melbourne12 October" at bounding box center [211, 155] width 106 height 12
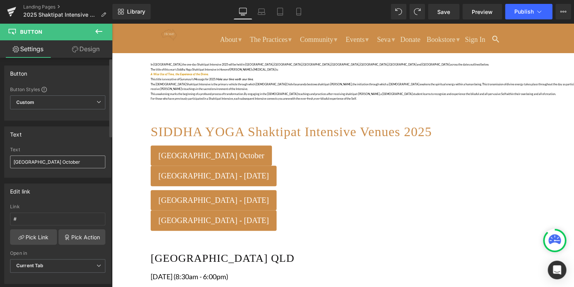
click at [39, 161] on input "Melbourne12 October" at bounding box center [57, 161] width 95 height 13
click at [44, 161] on input "Melbourne 12October" at bounding box center [57, 161] width 95 height 13
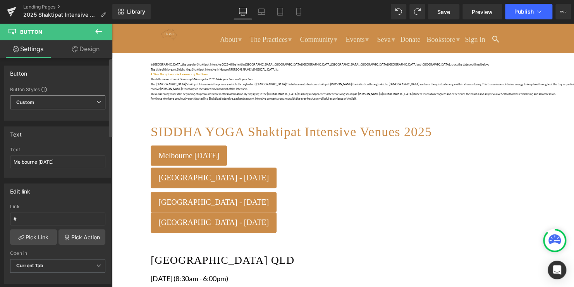
click at [96, 103] on icon at bounding box center [98, 102] width 5 height 5
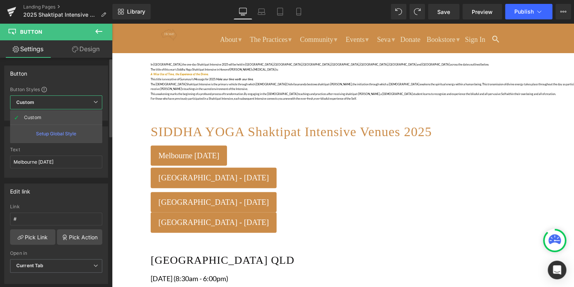
click at [96, 103] on icon at bounding box center [95, 102] width 5 height 5
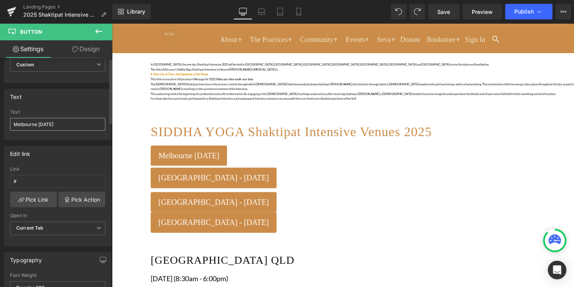
scroll to position [39, 0]
click at [42, 121] on input "Melbourne 12October" at bounding box center [57, 123] width 95 height 13
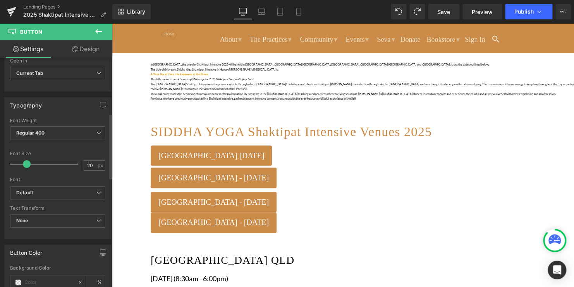
scroll to position [194, 0]
type input "Melbourne 12 October"
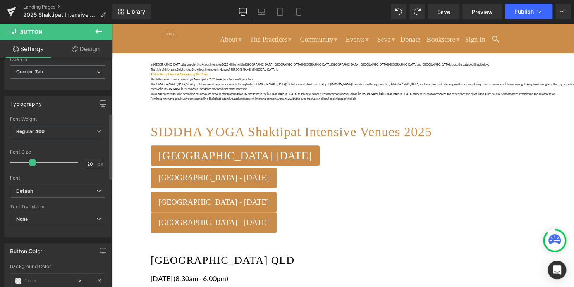
drag, startPoint x: 25, startPoint y: 160, endPoint x: 31, endPoint y: 161, distance: 5.8
click at [31, 161] on span at bounding box center [33, 162] width 8 height 8
click at [112, 23] on link "Button" at bounding box center [112, 23] width 0 height 0
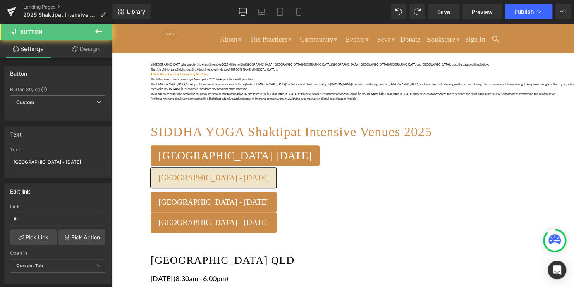
click at [269, 171] on span "Melbourne - 8 November" at bounding box center [213, 177] width 110 height 12
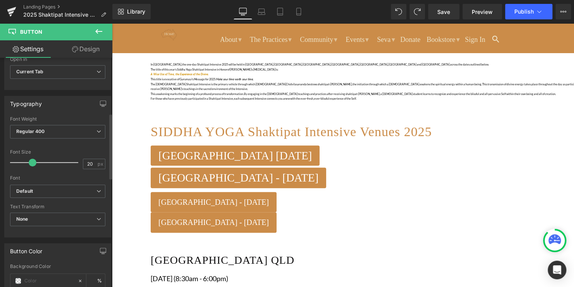
drag, startPoint x: 27, startPoint y: 161, endPoint x: 33, endPoint y: 161, distance: 5.8
click at [33, 161] on span at bounding box center [33, 162] width 8 height 8
click at [112, 23] on span "Button" at bounding box center [112, 23] width 0 height 0
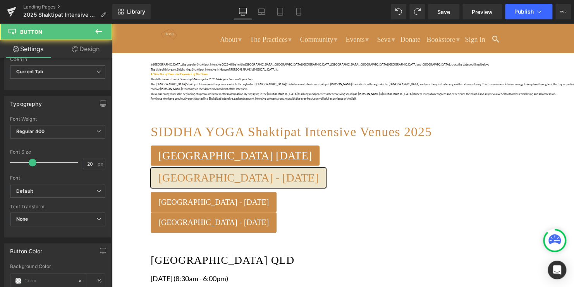
click at [313, 171] on span "Melbourne - 8 November" at bounding box center [238, 177] width 160 height 12
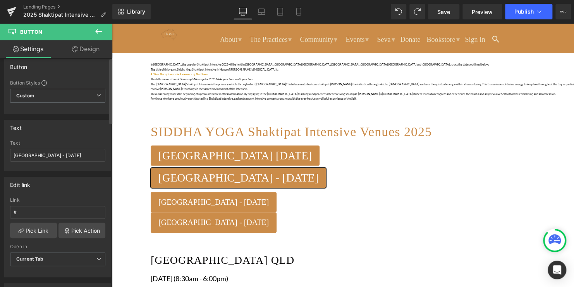
scroll to position [0, 0]
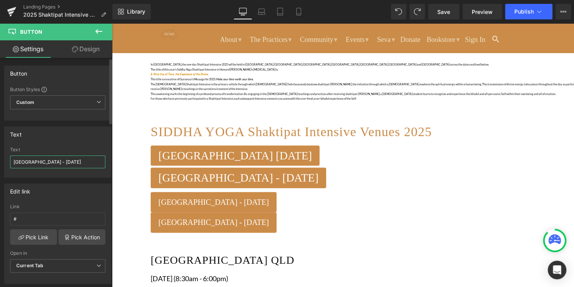
click at [41, 160] on input "Melbourne - 8 November" at bounding box center [57, 161] width 95 height 13
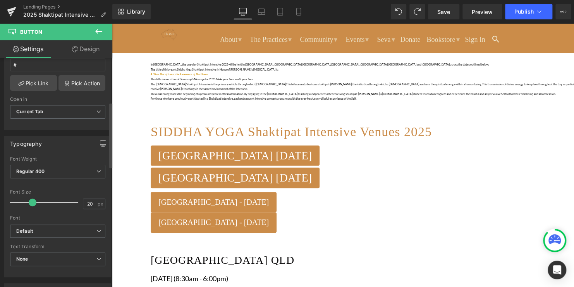
scroll to position [155, 0]
type input "Melbourne 8 November"
click at [33, 200] on span at bounding box center [34, 201] width 8 height 8
click at [32, 200] on span at bounding box center [33, 201] width 8 height 8
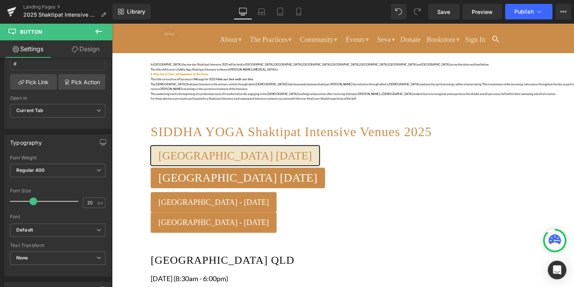
click at [171, 157] on span "Melbourne 12 October" at bounding box center [234, 155] width 153 height 12
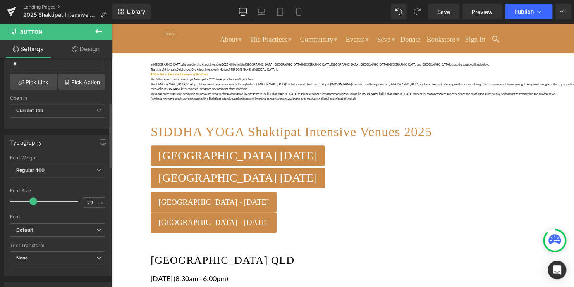
click at [31, 200] on span at bounding box center [33, 201] width 8 height 8
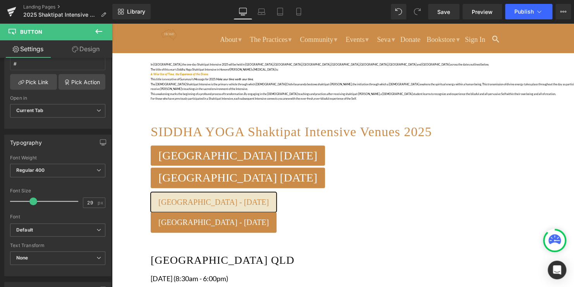
click at [269, 196] on span "Melbourne - 8 November" at bounding box center [213, 202] width 110 height 12
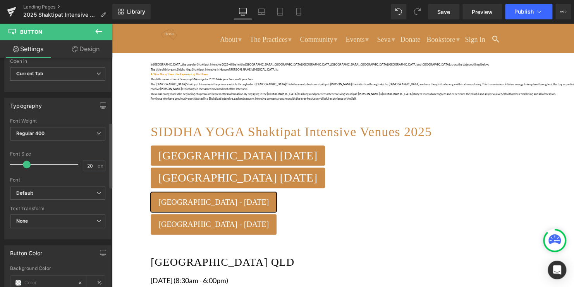
scroll to position [232, 0]
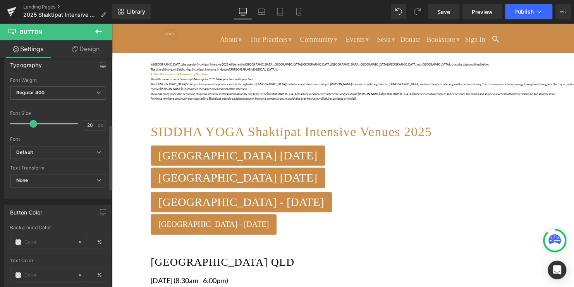
drag, startPoint x: 28, startPoint y: 122, endPoint x: 34, endPoint y: 121, distance: 6.3
click at [34, 121] on span at bounding box center [33, 124] width 8 height 8
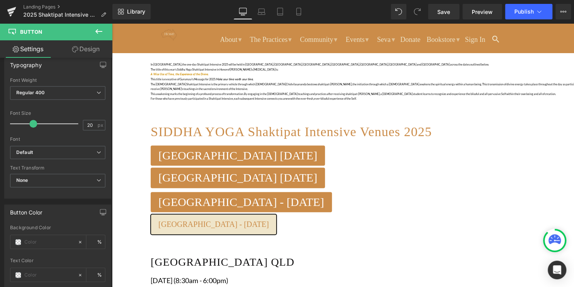
click at [277, 214] on link "Melbourne - 8 November" at bounding box center [214, 224] width 126 height 20
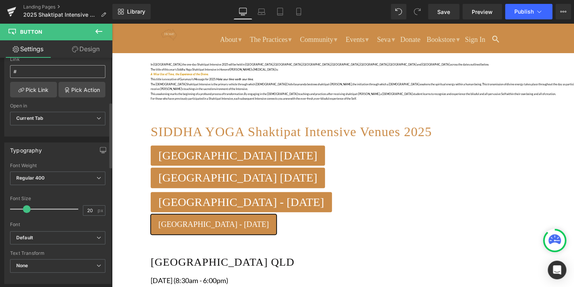
scroll to position [155, 0]
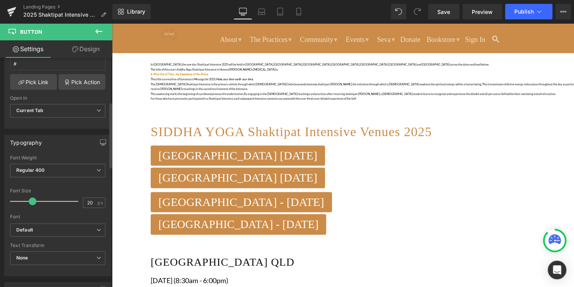
drag, startPoint x: 24, startPoint y: 201, endPoint x: 30, endPoint y: 201, distance: 5.8
click at [30, 201] on span at bounding box center [33, 201] width 8 height 8
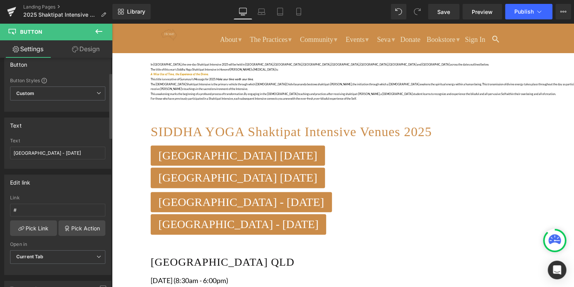
scroll to position [0, 0]
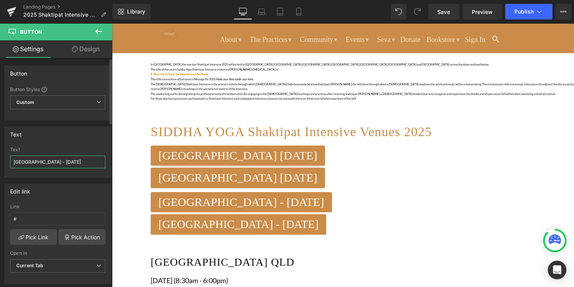
click at [39, 160] on input "Melbourne - 8 November" at bounding box center [57, 161] width 95 height 13
type input "Melbourne 8 November"
click at [56, 194] on div "Edit link" at bounding box center [58, 191] width 106 height 15
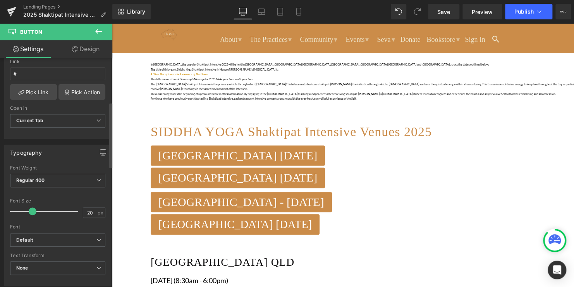
scroll to position [155, 0]
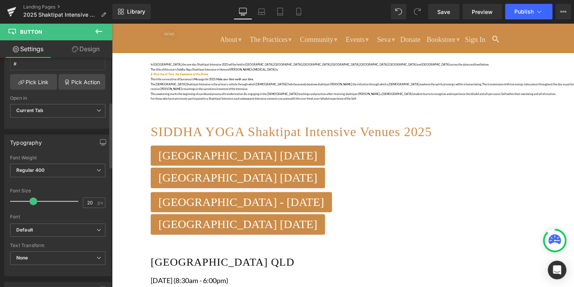
click at [33, 198] on span at bounding box center [33, 201] width 8 height 8
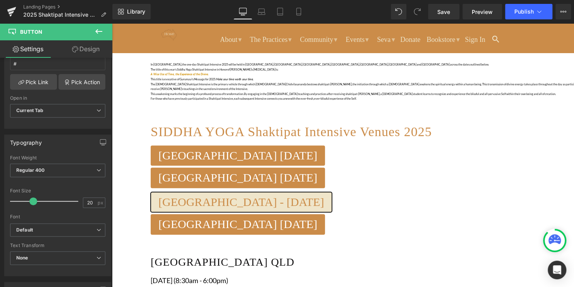
click at [324, 196] on span "Melbourne - 8 November" at bounding box center [241, 202] width 166 height 12
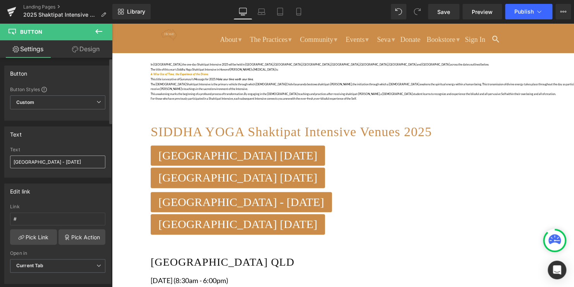
click at [40, 161] on input "Melbourne - 8 November" at bounding box center [57, 161] width 95 height 13
type input "Melbourne 8 November"
click at [53, 192] on div "Edit link" at bounding box center [58, 191] width 106 height 15
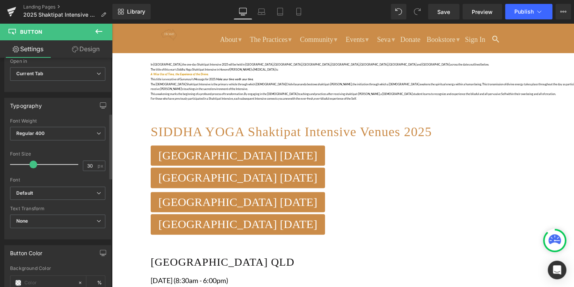
scroll to position [194, 0]
click at [96, 130] on icon at bounding box center [98, 131] width 5 height 5
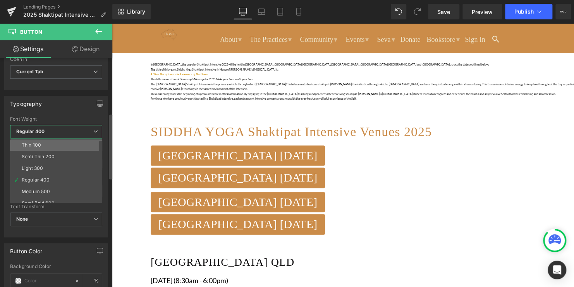
click at [76, 146] on li "Thin 100" at bounding box center [58, 145] width 96 height 12
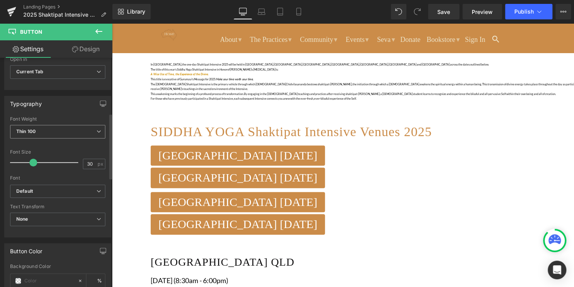
click at [96, 132] on icon at bounding box center [98, 131] width 5 height 5
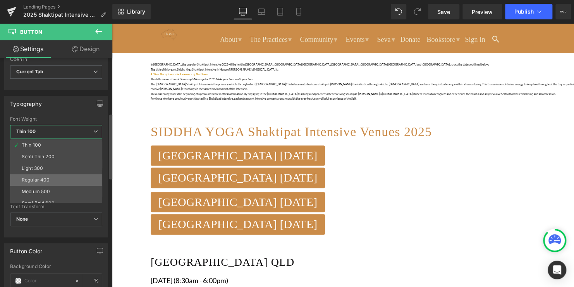
click at [50, 174] on li "Regular 400" at bounding box center [58, 180] width 96 height 12
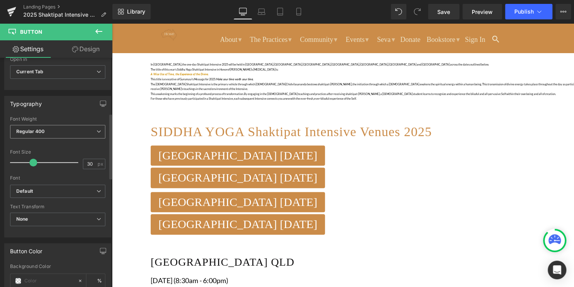
click at [93, 129] on span "Regular 400" at bounding box center [57, 132] width 95 height 14
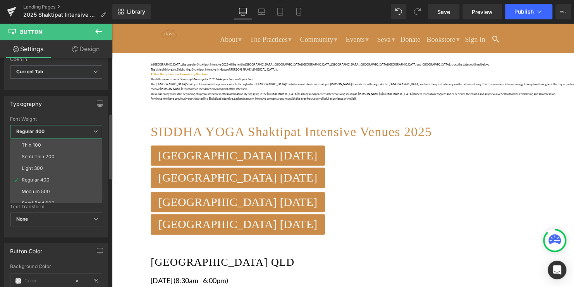
click at [93, 131] on icon at bounding box center [95, 131] width 5 height 5
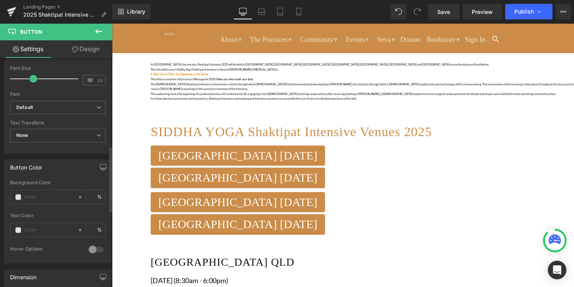
scroll to position [310, 0]
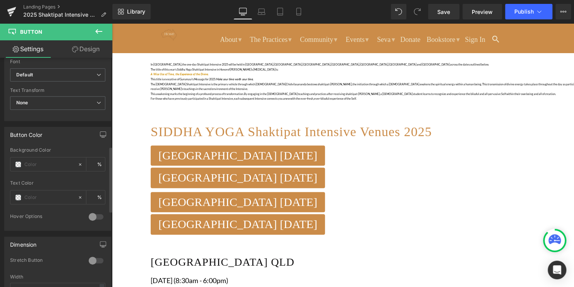
click at [96, 216] on div at bounding box center [96, 216] width 19 height 12
click at [88, 214] on div at bounding box center [96, 216] width 19 height 12
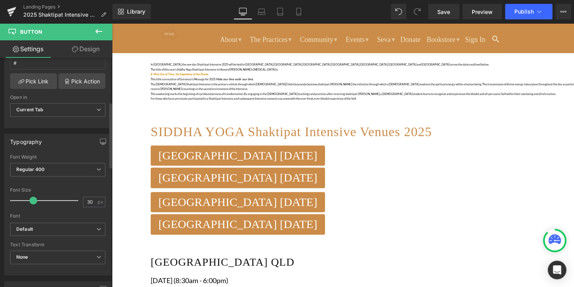
scroll to position [155, 0]
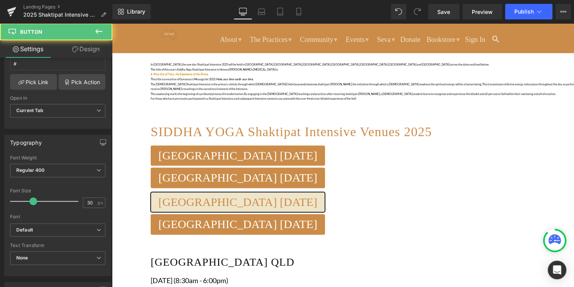
click at [317, 196] on span "Melbourne 8 November" at bounding box center [237, 202] width 159 height 12
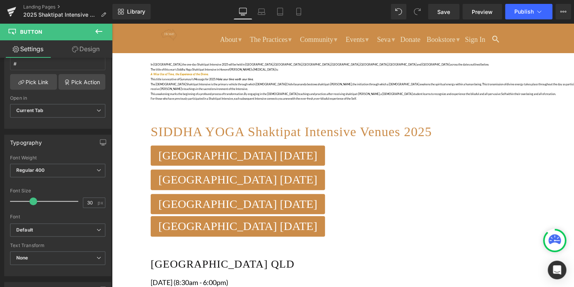
click at [112, 23] on icon at bounding box center [112, 23] width 0 height 0
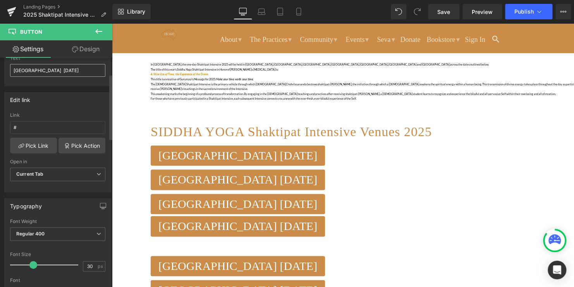
scroll to position [0, 0]
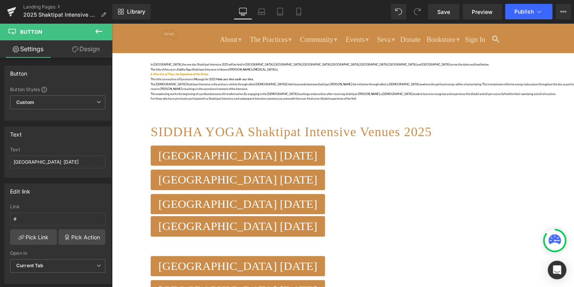
click at [86, 52] on link "Design" at bounding box center [86, 48] width 56 height 17
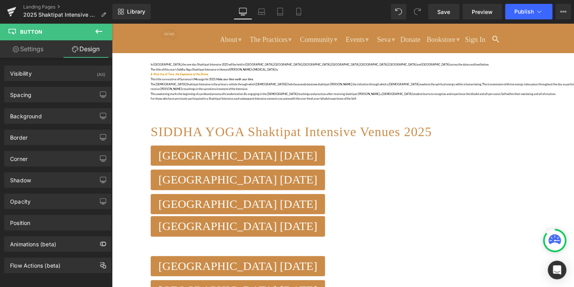
click at [101, 33] on icon at bounding box center [98, 31] width 9 height 9
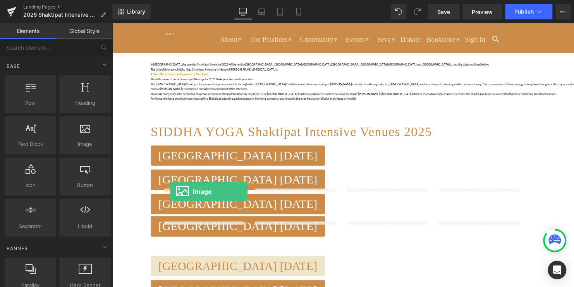
drag, startPoint x: 196, startPoint y: 153, endPoint x: 170, endPoint y: 191, distance: 46.0
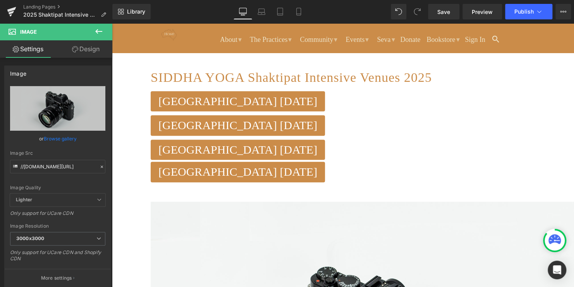
scroll to position [194, 0]
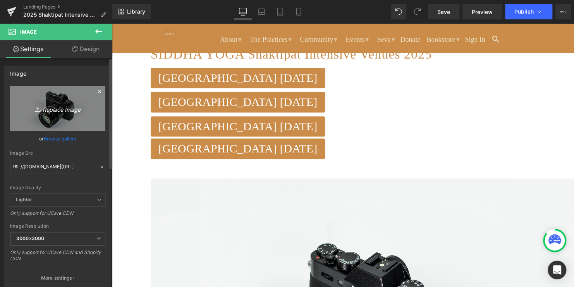
click at [59, 109] on icon "Replace Image" at bounding box center [58, 108] width 62 height 10
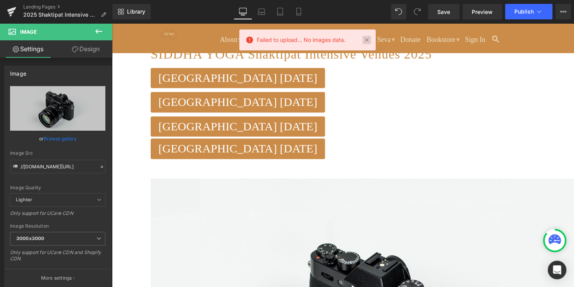
click at [369, 39] on link at bounding box center [367, 40] width 9 height 9
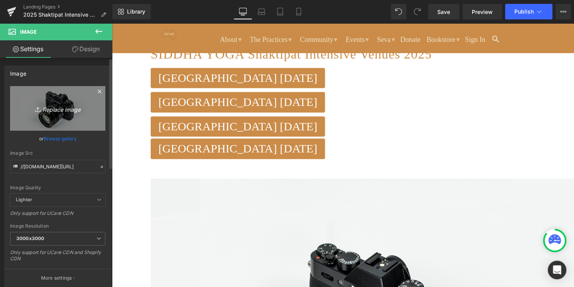
click at [56, 110] on icon "Replace Image" at bounding box center [58, 108] width 62 height 10
type input "C:\fakepath\12.png"
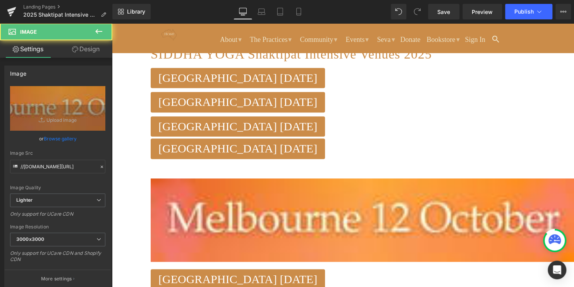
click at [229, 178] on img at bounding box center [364, 219] width 426 height 83
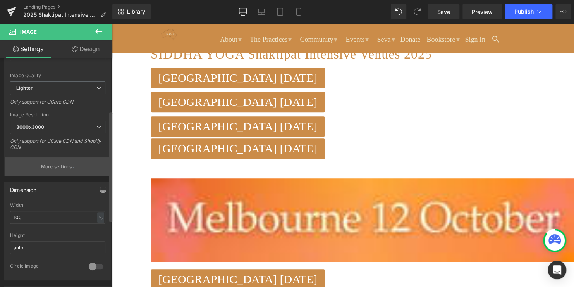
scroll to position [116, 0]
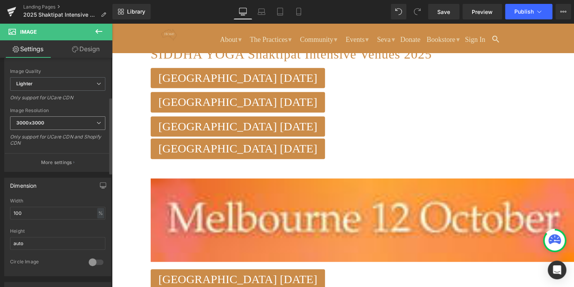
click at [96, 120] on icon at bounding box center [98, 122] width 5 height 5
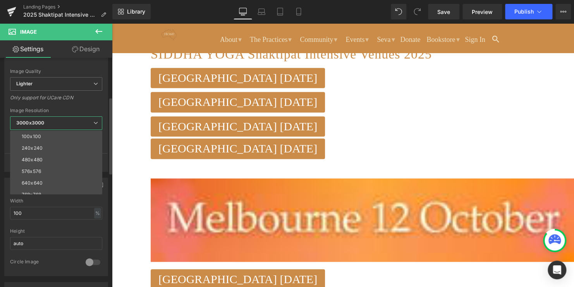
click at [96, 120] on icon at bounding box center [95, 122] width 5 height 5
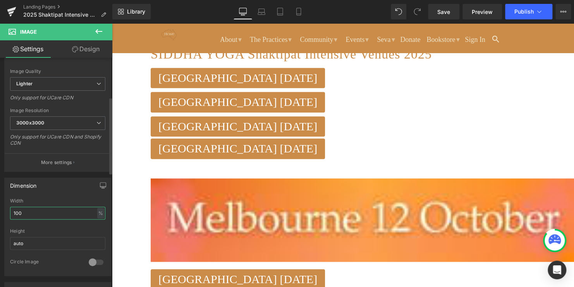
click at [28, 217] on input "100" at bounding box center [57, 212] width 95 height 13
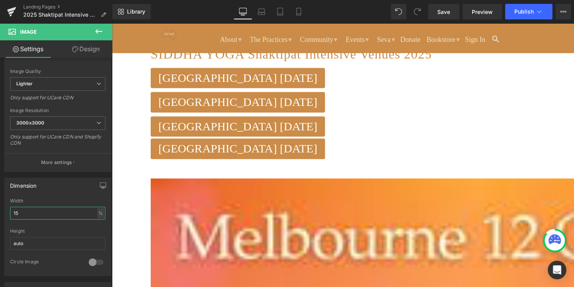
type input "1"
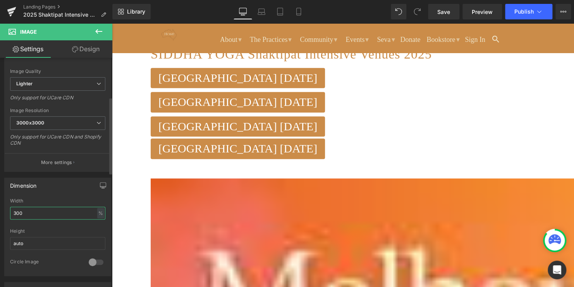
type input "300"
click at [97, 259] on div at bounding box center [96, 262] width 19 height 12
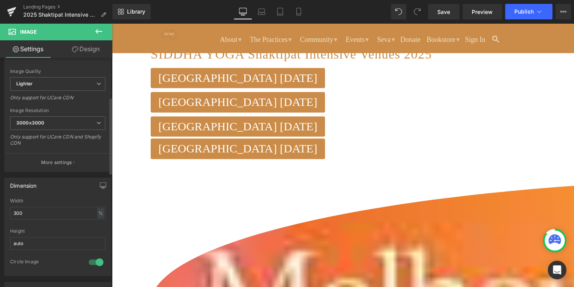
click at [92, 261] on div at bounding box center [96, 262] width 19 height 12
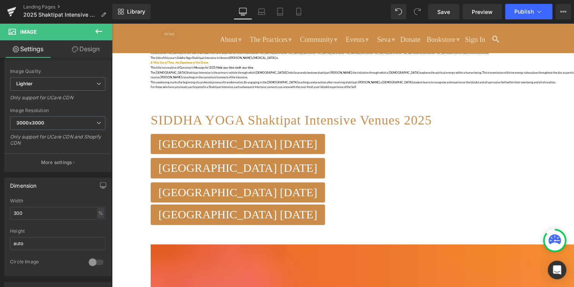
scroll to position [155, 0]
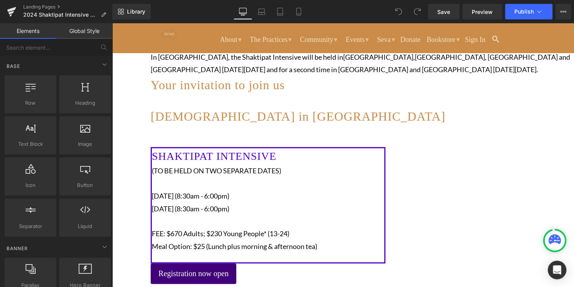
scroll to position [232, 0]
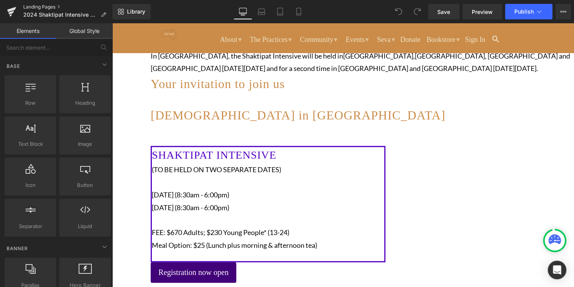
click at [40, 6] on link "Landing Pages" at bounding box center [67, 7] width 89 height 6
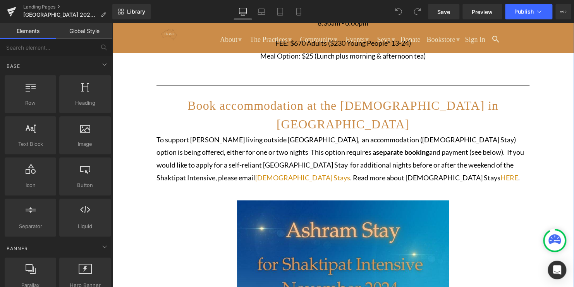
scroll to position [581, 0]
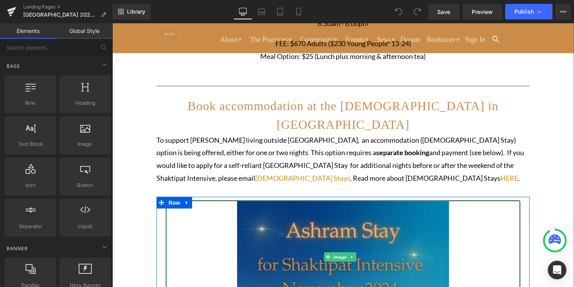
click at [387, 200] on img at bounding box center [343, 256] width 212 height 113
